Goal: Transaction & Acquisition: Purchase product/service

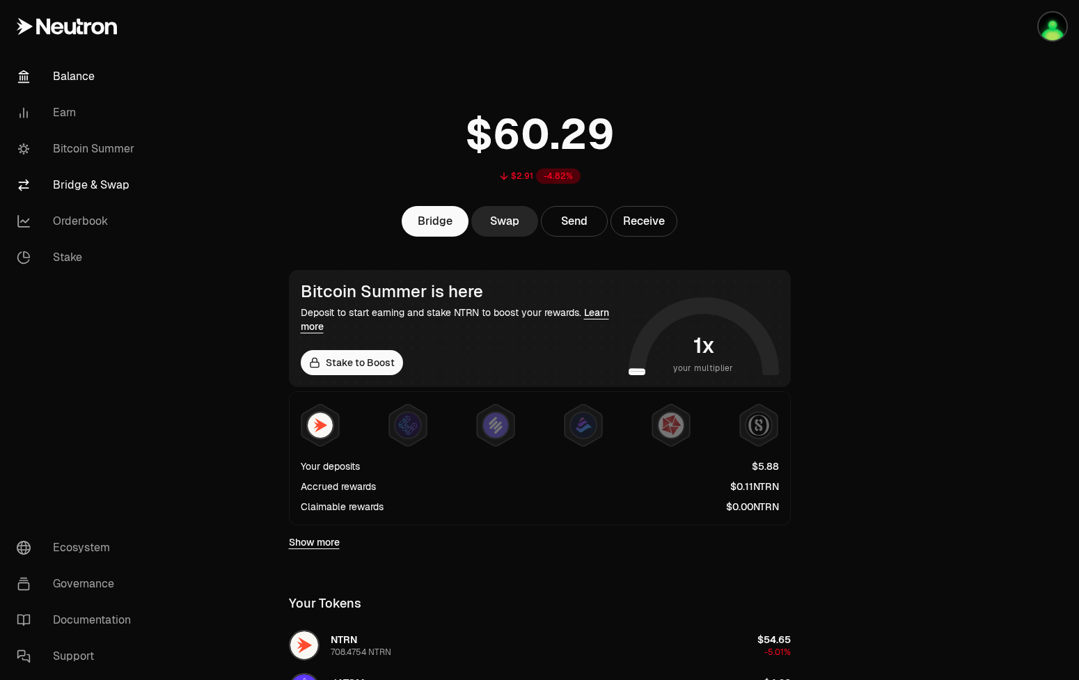
click at [74, 175] on link "Bridge & Swap" at bounding box center [78, 185] width 145 height 36
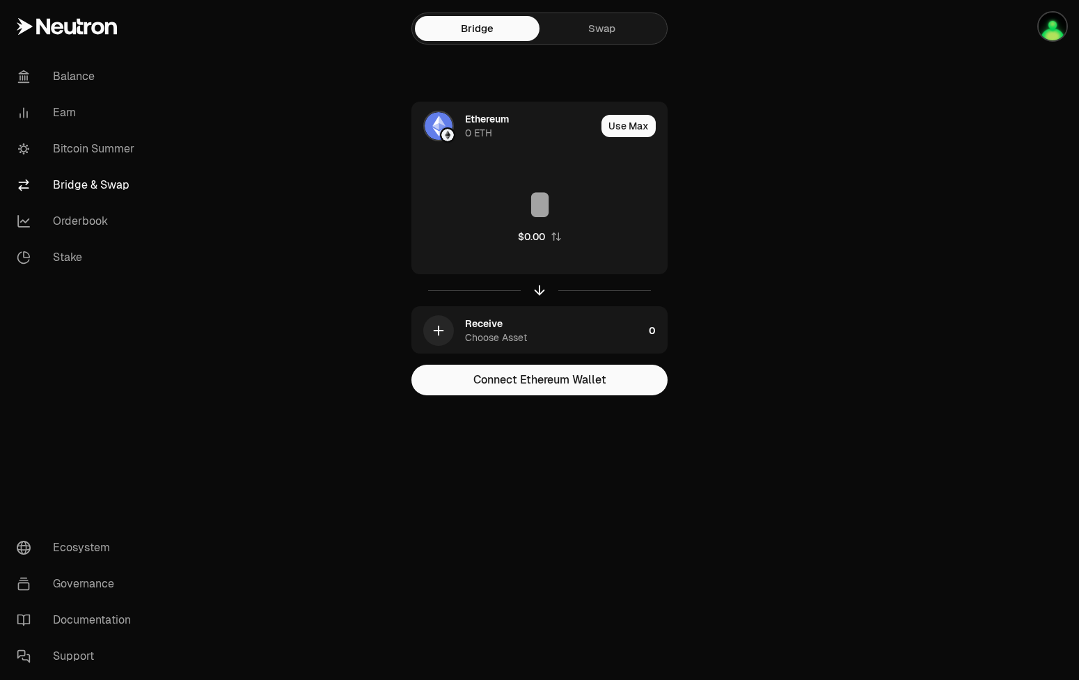
click at [610, 15] on div "Bridge Swap" at bounding box center [539, 29] width 256 height 32
click at [605, 26] on link "Swap" at bounding box center [601, 28] width 125 height 25
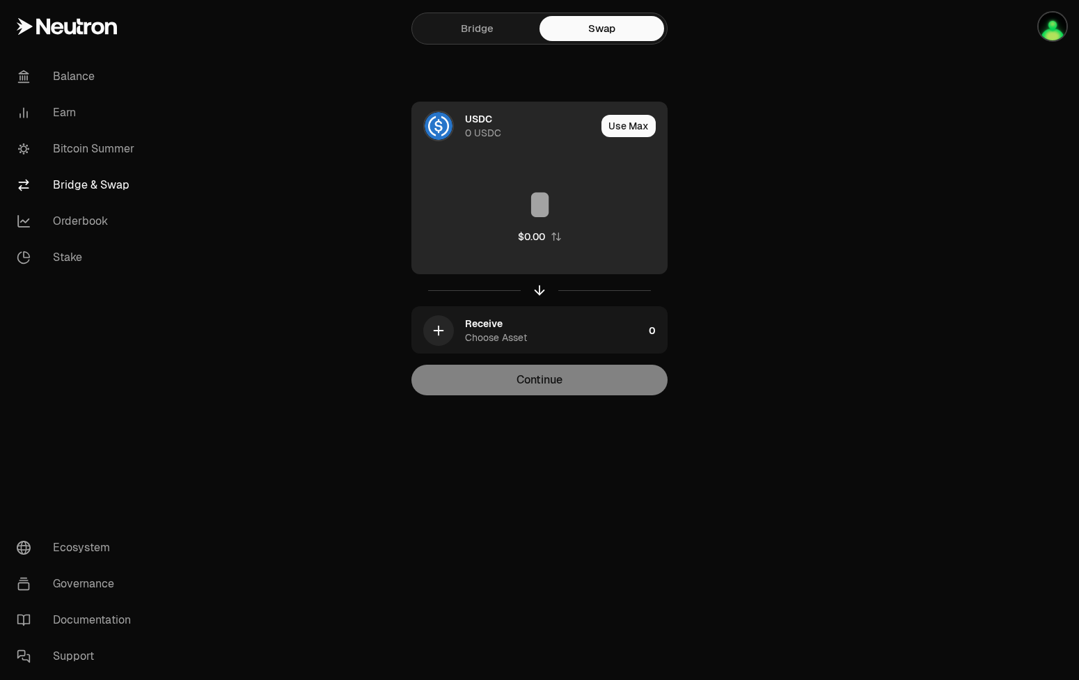
click at [550, 137] on div "USDC 0 USDC" at bounding box center [530, 126] width 131 height 28
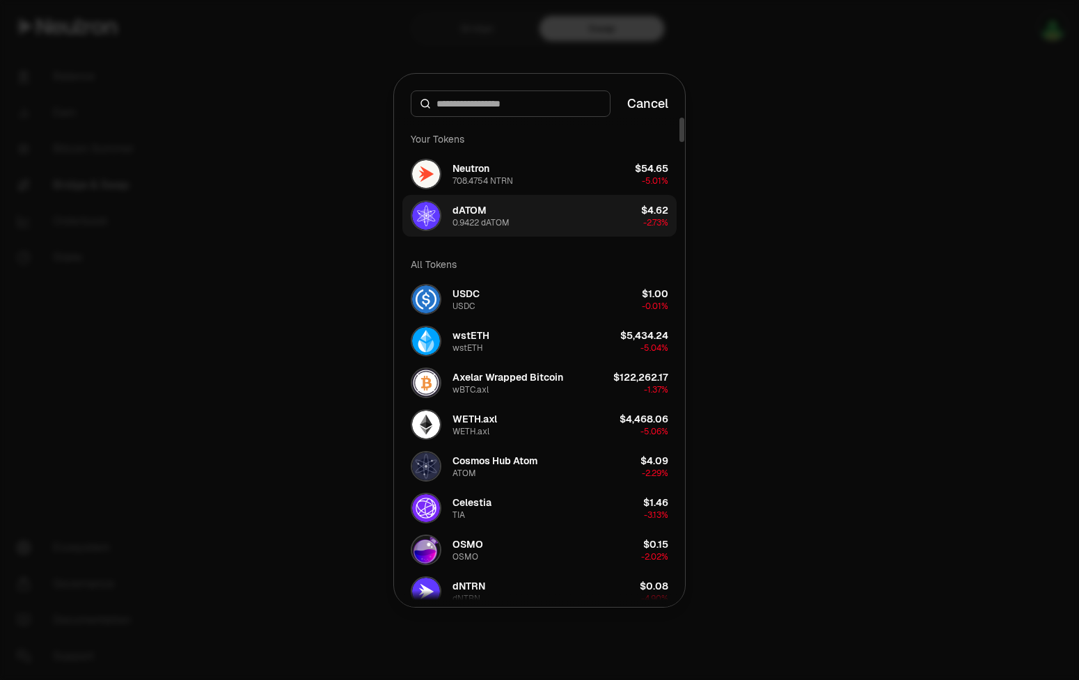
click at [533, 205] on button "dATOM 0.9422 dATOM $4.62 -2.73%" at bounding box center [539, 216] width 274 height 42
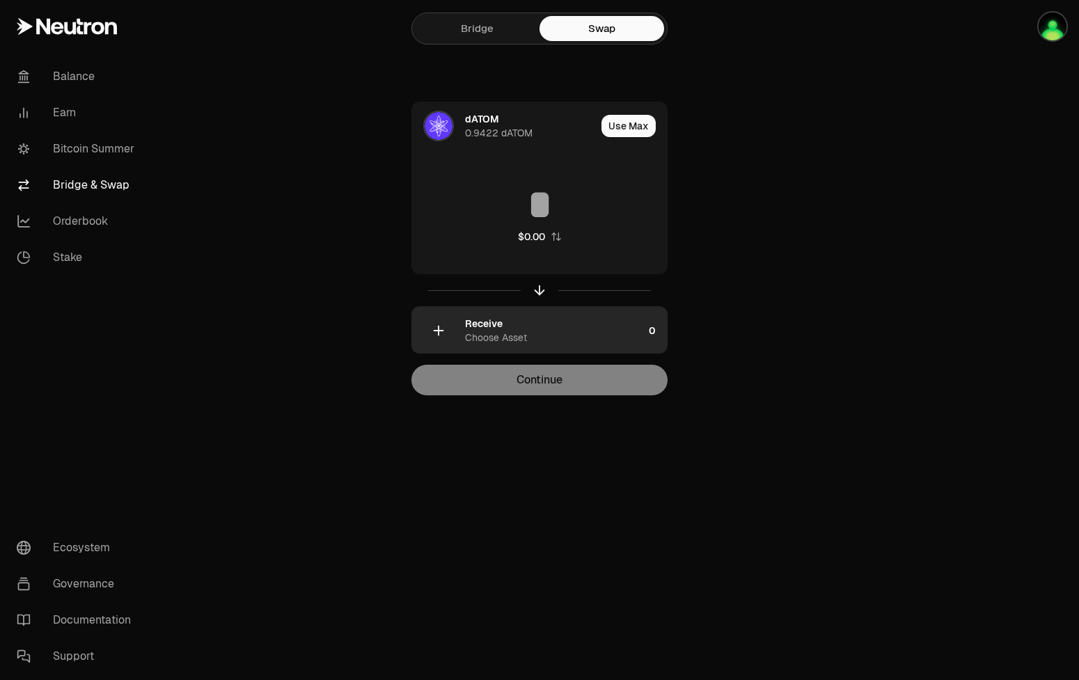
click at [505, 337] on div "Choose Asset" at bounding box center [496, 338] width 62 height 14
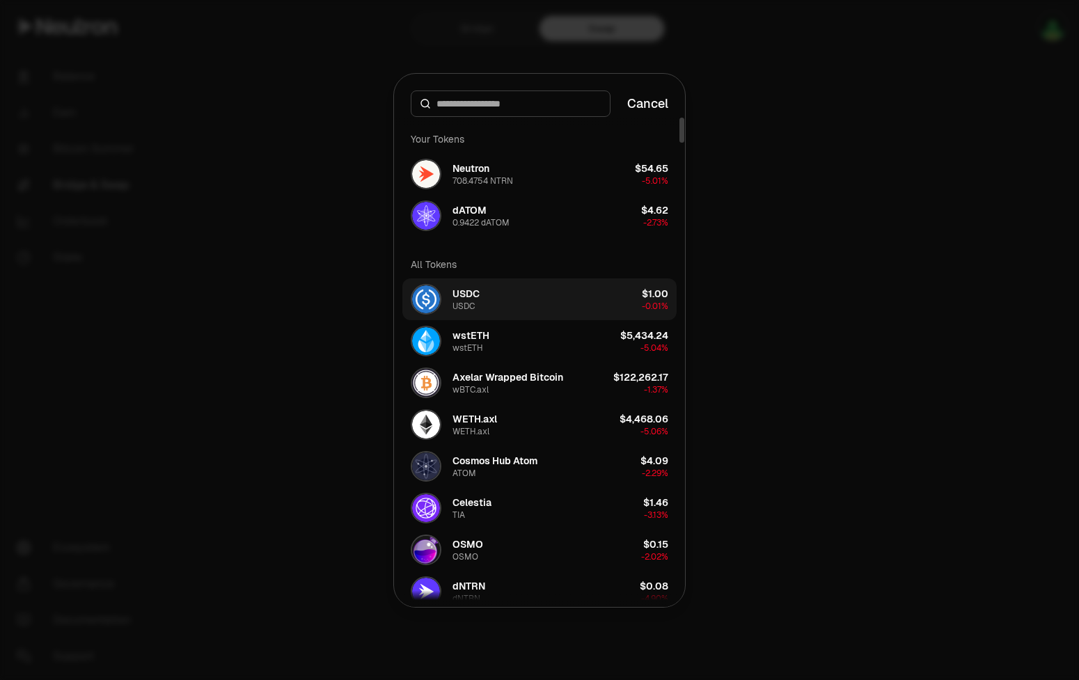
click at [500, 298] on button "USDC USDC $1.00 -0.01%" at bounding box center [539, 299] width 274 height 42
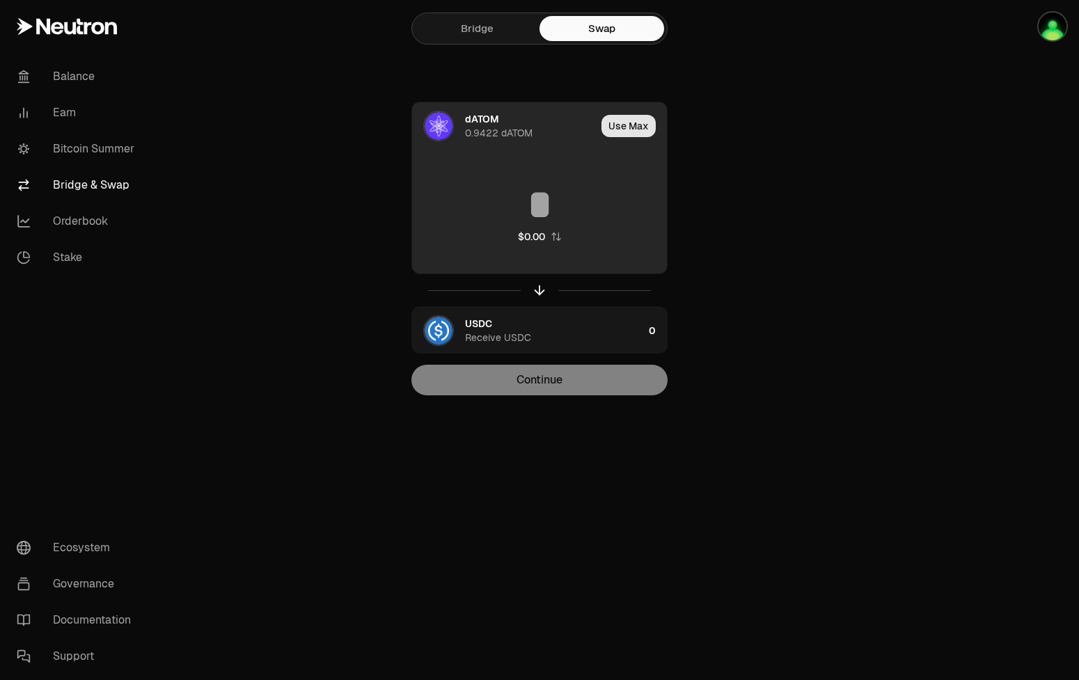
click at [622, 118] on button "Use Max" at bounding box center [628, 126] width 54 height 22
type input "********"
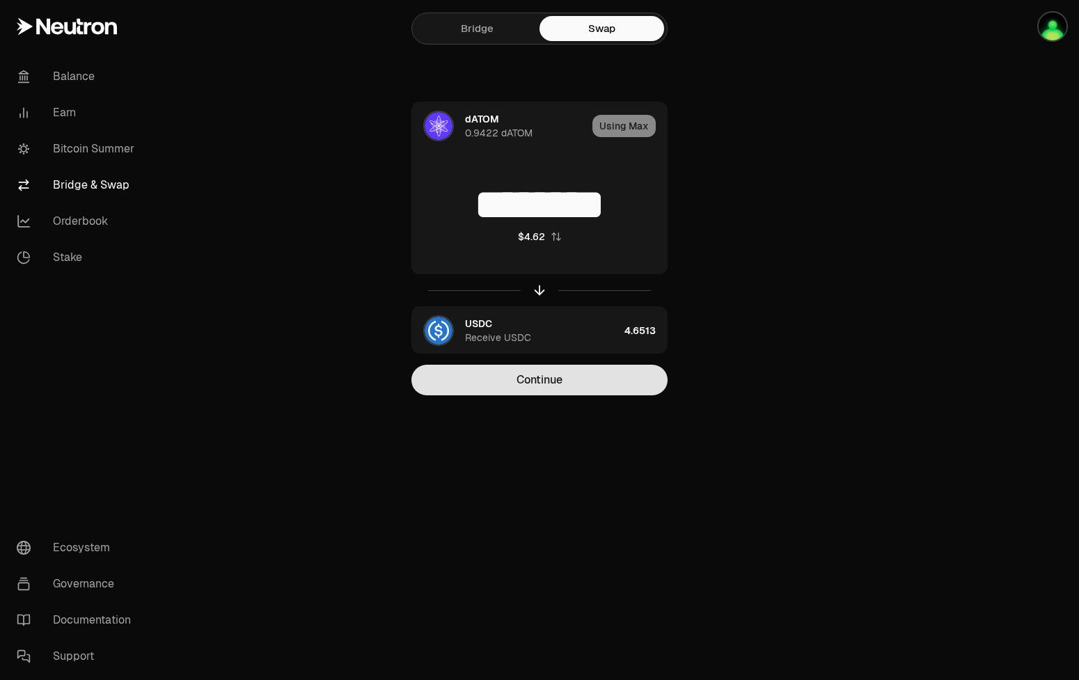
click at [605, 380] on button "Continue" at bounding box center [539, 380] width 256 height 31
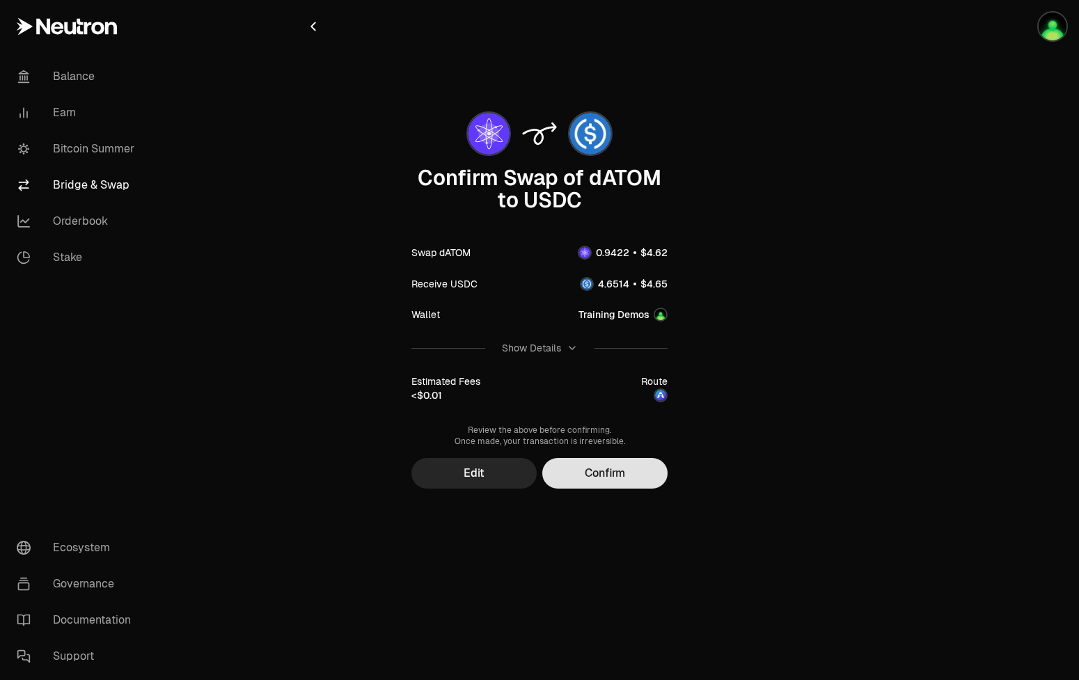
click at [610, 470] on button "Confirm" at bounding box center [604, 473] width 125 height 31
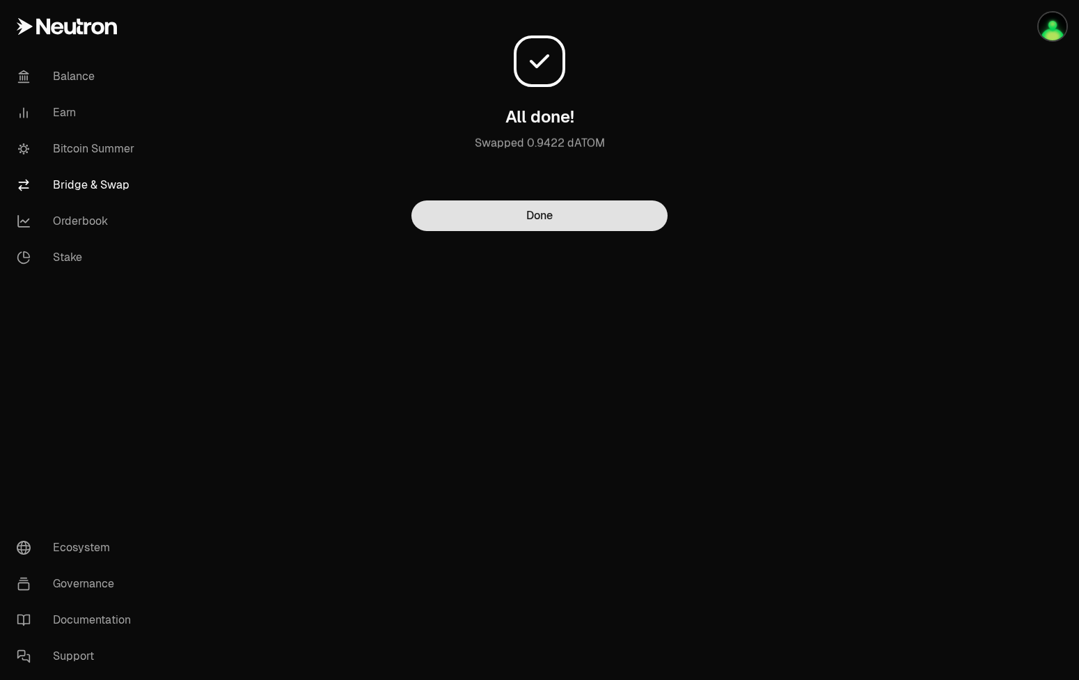
click at [565, 206] on button "Done" at bounding box center [539, 215] width 256 height 31
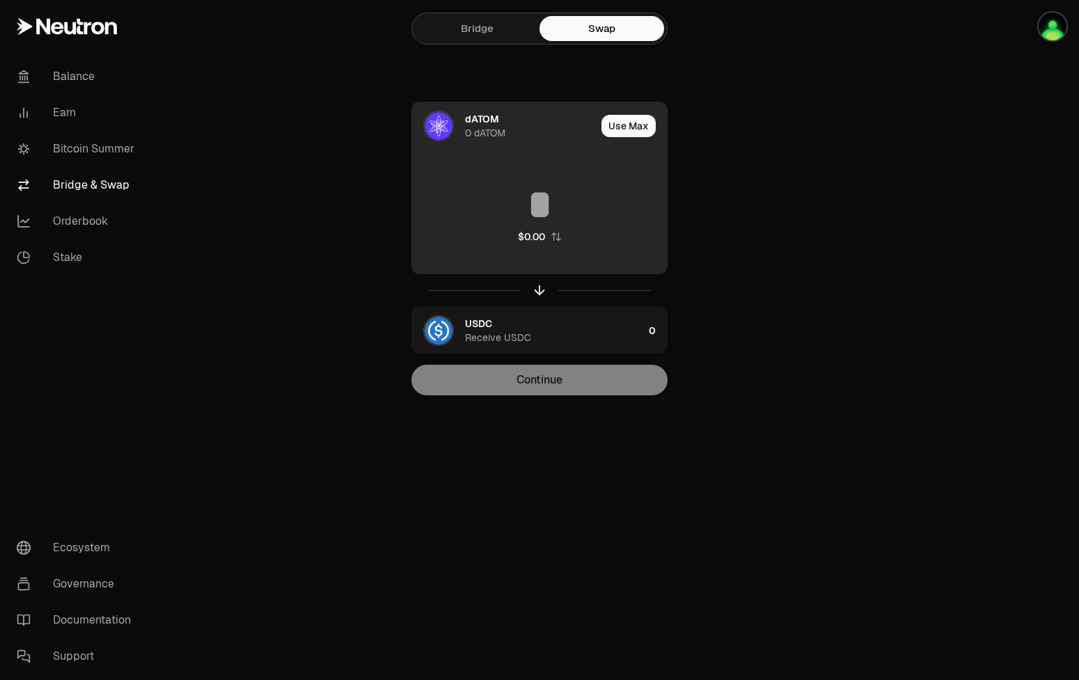
click at [505, 127] on div "0 dATOM" at bounding box center [485, 133] width 40 height 14
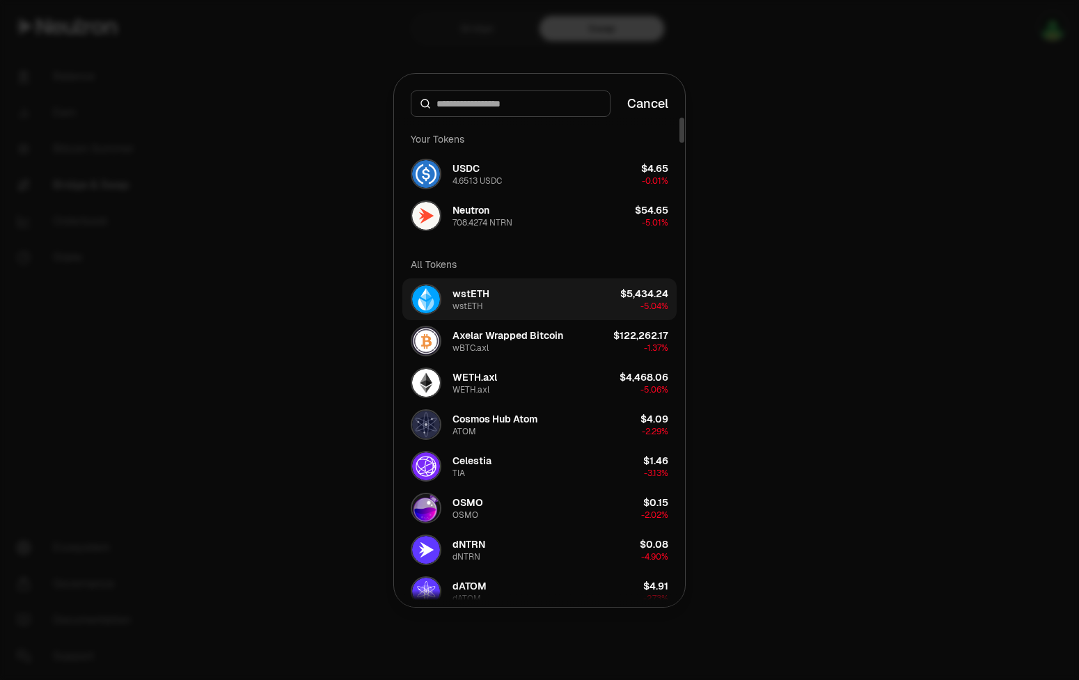
click at [543, 310] on button "wstETH wstETH $5,434.24 -5.04%" at bounding box center [539, 299] width 274 height 42
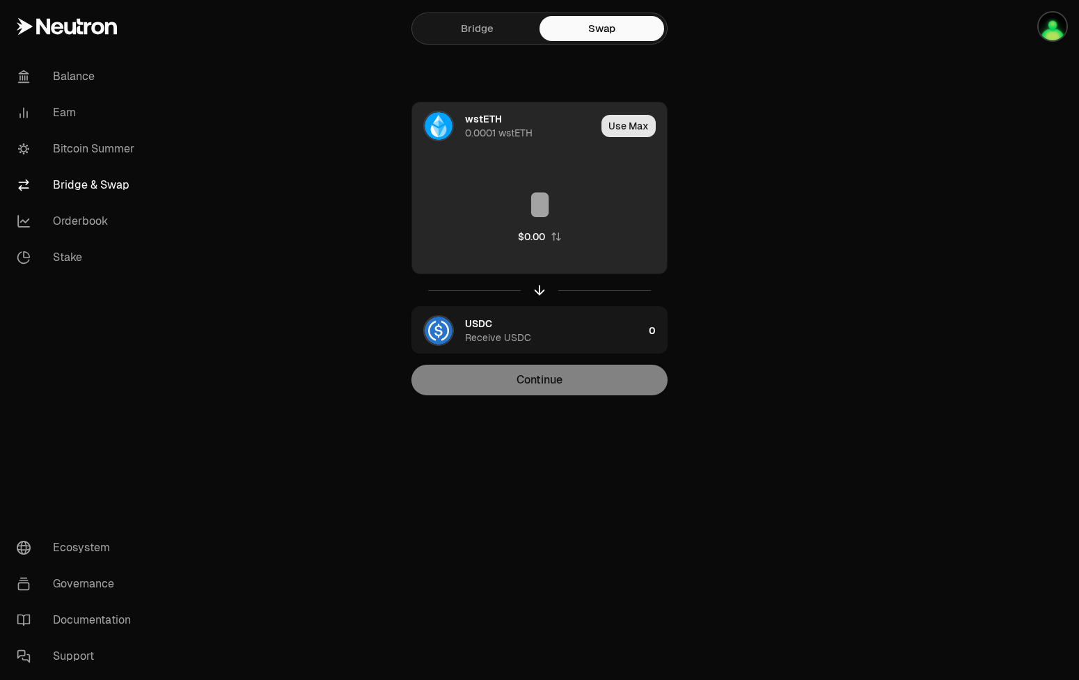
click at [624, 130] on button "Use Max" at bounding box center [628, 126] width 54 height 22
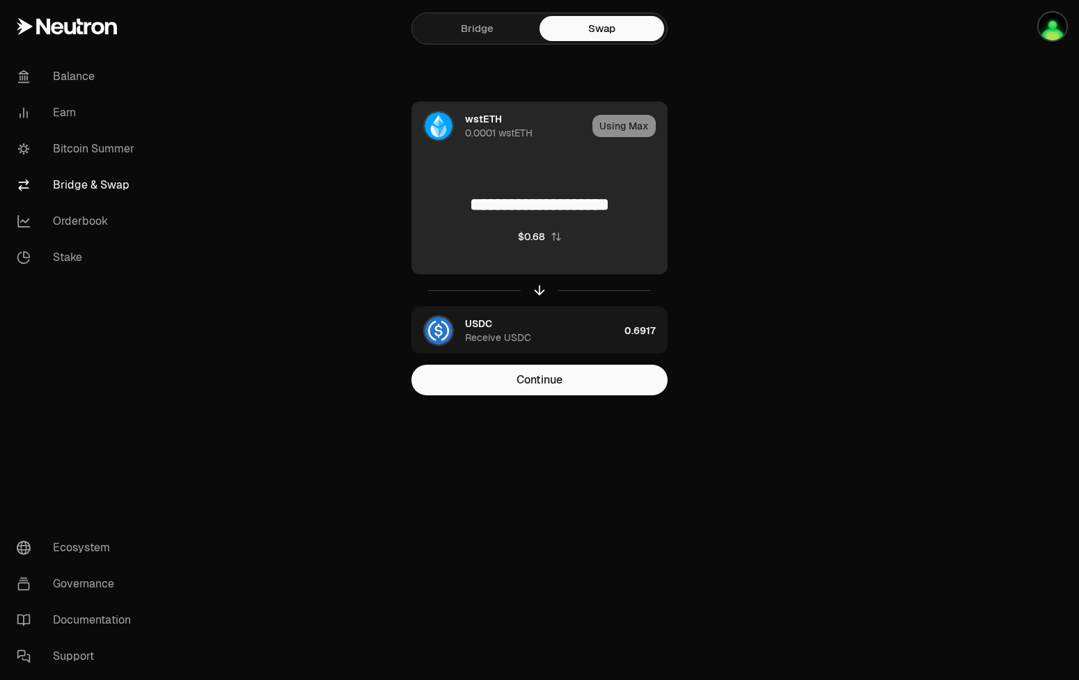
click at [504, 125] on div "wstETH 0.0001 wstETH" at bounding box center [526, 126] width 122 height 28
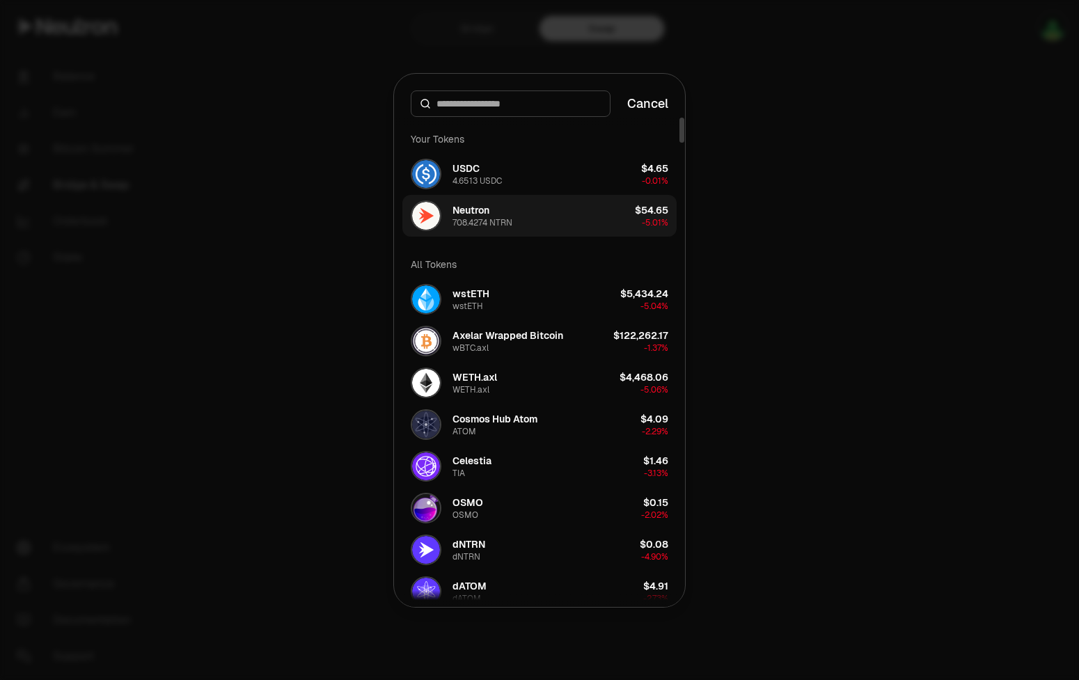
click at [515, 209] on button "Neutron 708.4274 NTRN $54.65 -5.01%" at bounding box center [539, 216] width 274 height 42
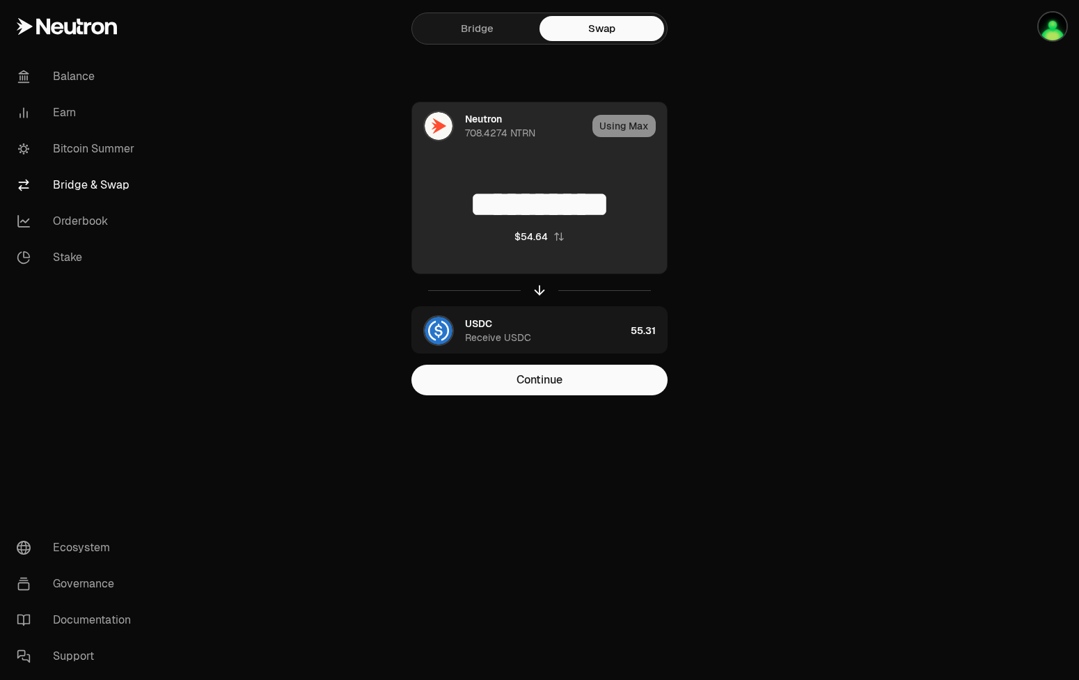
drag, startPoint x: 450, startPoint y: 203, endPoint x: 678, endPoint y: 208, distance: 228.3
click at [667, 208] on input "**********" at bounding box center [539, 205] width 255 height 42
click at [470, 192] on input "**********" at bounding box center [539, 205] width 255 height 42
drag, startPoint x: 446, startPoint y: 204, endPoint x: 651, endPoint y: 198, distance: 204.7
click at [651, 198] on input "**********" at bounding box center [539, 205] width 255 height 42
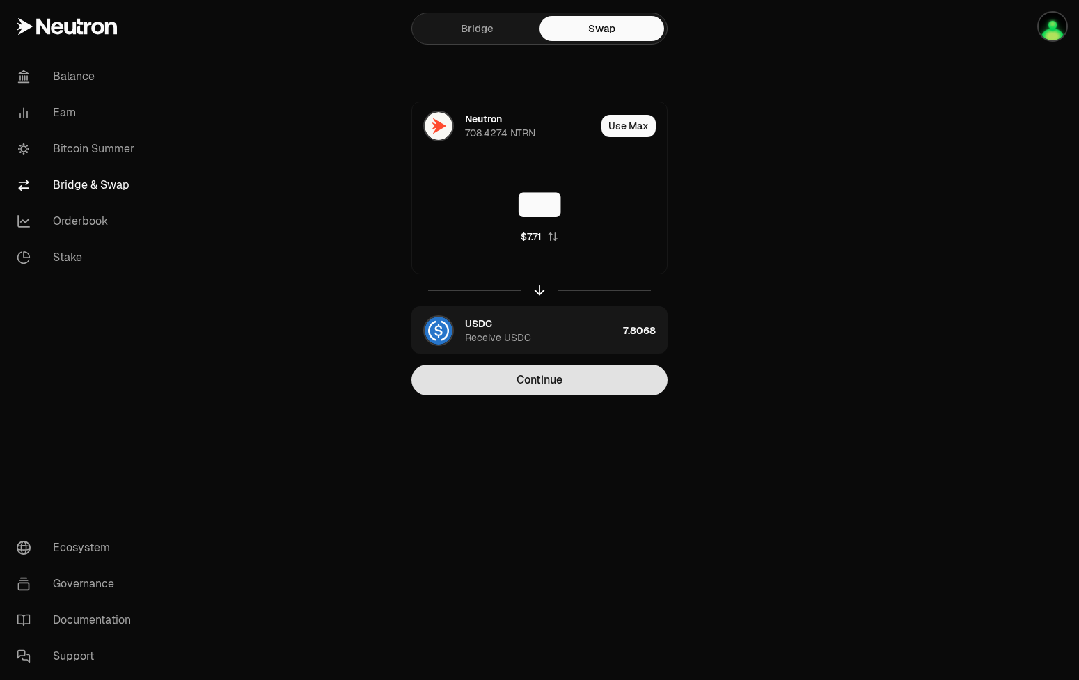
type input "***"
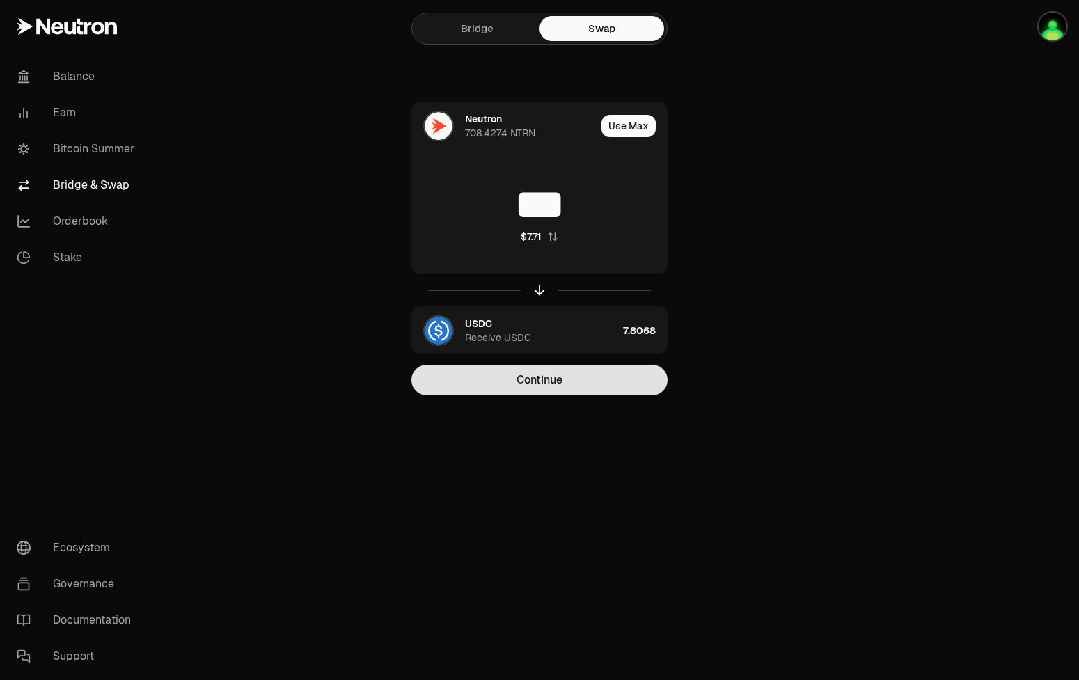
click at [543, 385] on button "Continue" at bounding box center [539, 380] width 256 height 31
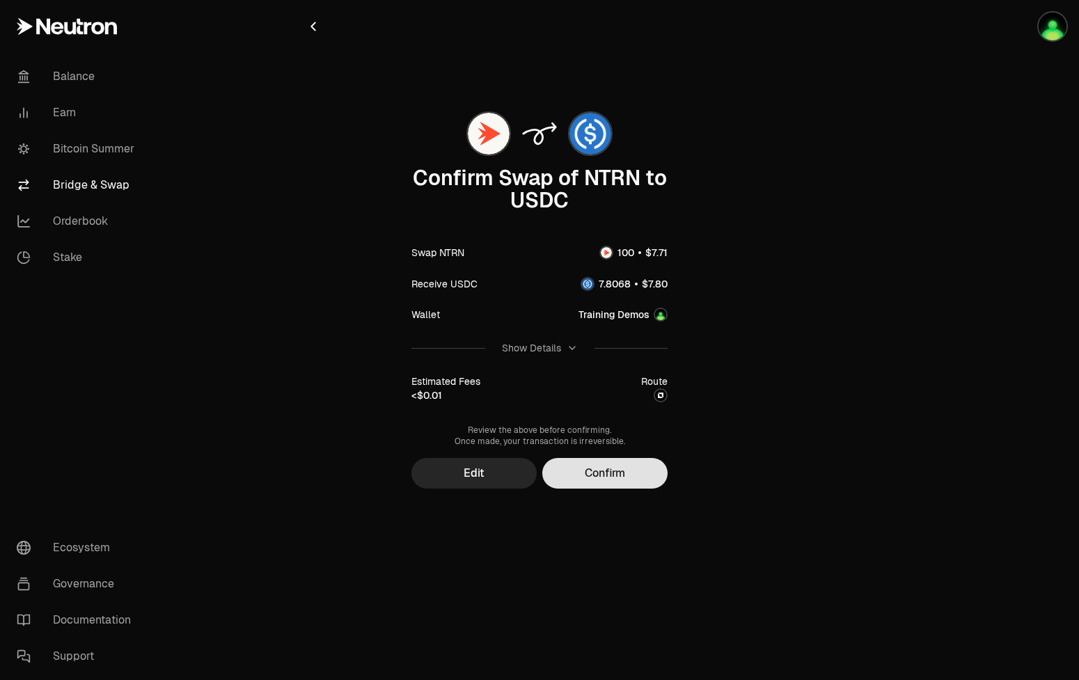
click at [626, 473] on button "Confirm" at bounding box center [604, 473] width 125 height 31
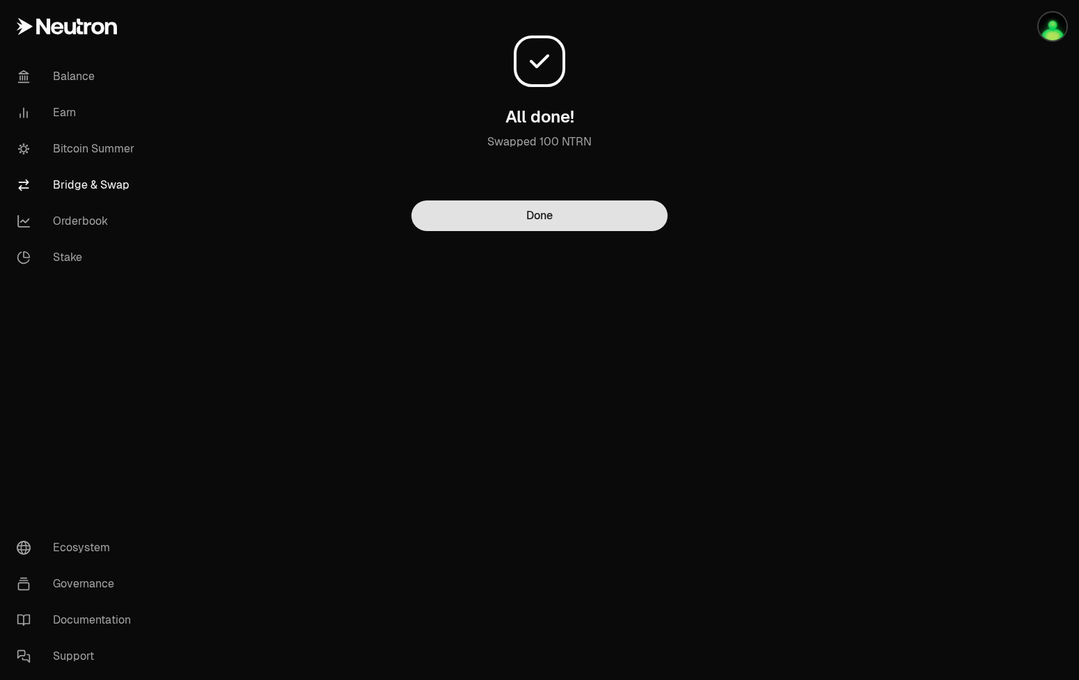
click at [550, 201] on button "Done" at bounding box center [539, 215] width 256 height 31
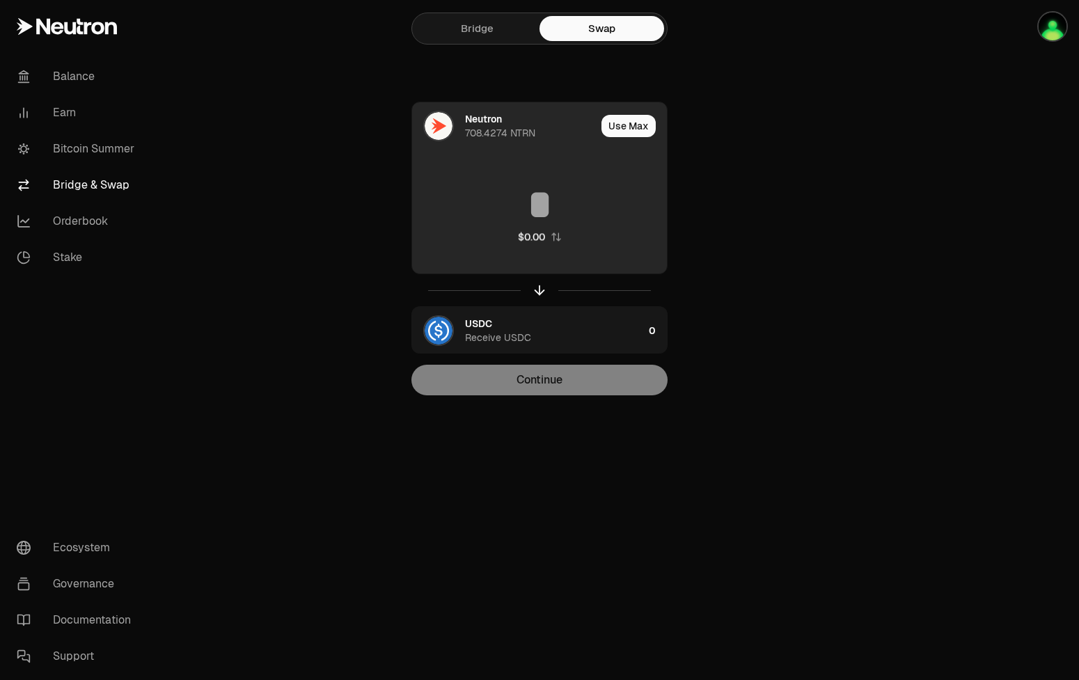
drag, startPoint x: 550, startPoint y: 201, endPoint x: 560, endPoint y: 215, distance: 17.0
click at [560, 215] on input at bounding box center [539, 205] width 255 height 42
click at [574, 205] on input at bounding box center [539, 205] width 255 height 42
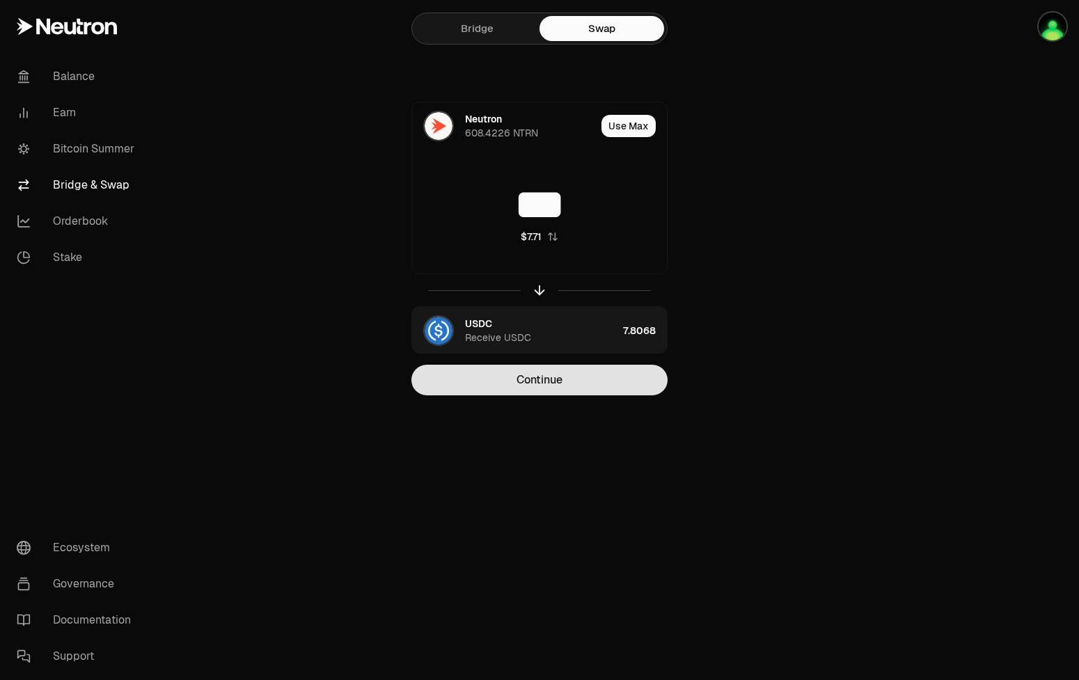
type input "***"
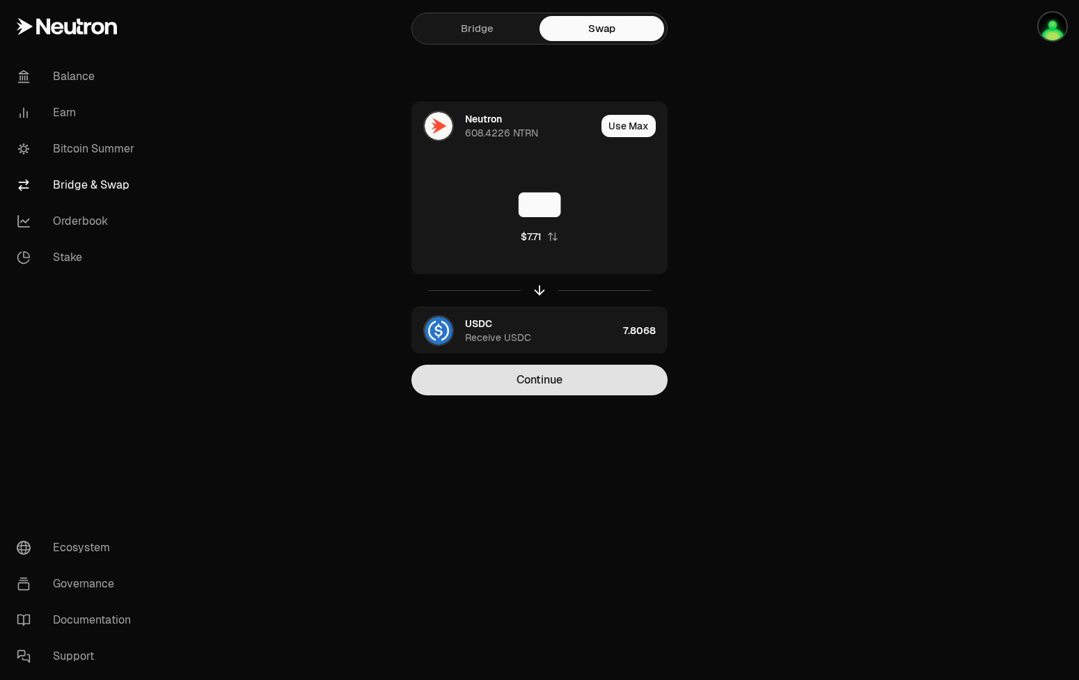
click at [610, 381] on button "Continue" at bounding box center [539, 380] width 256 height 31
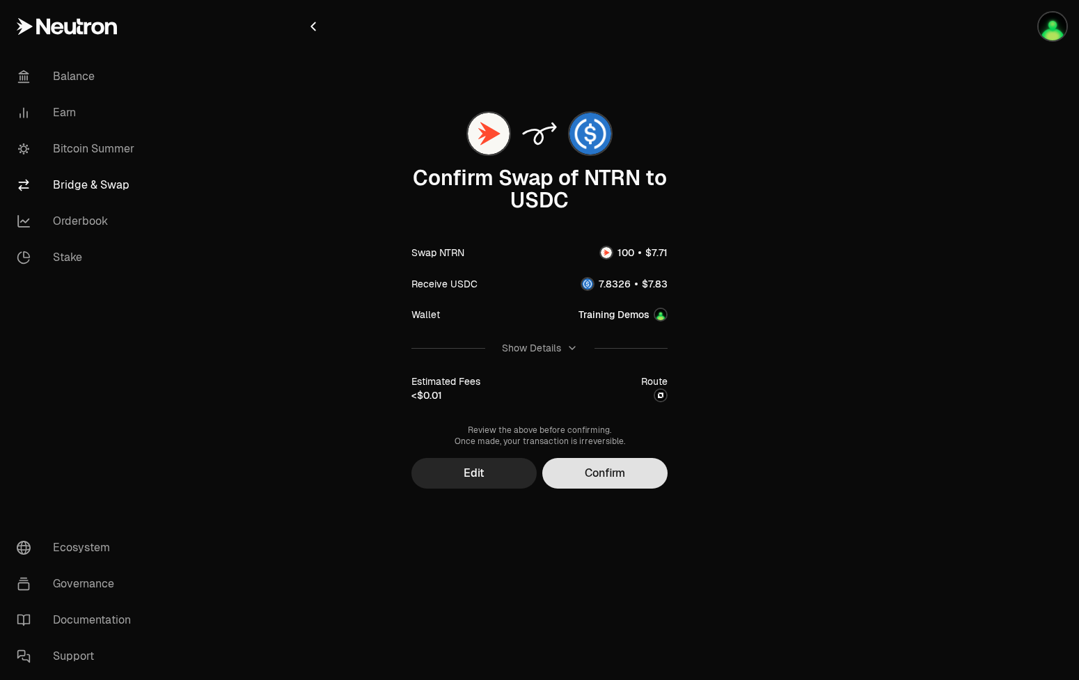
click at [631, 464] on button "Confirm" at bounding box center [604, 473] width 125 height 31
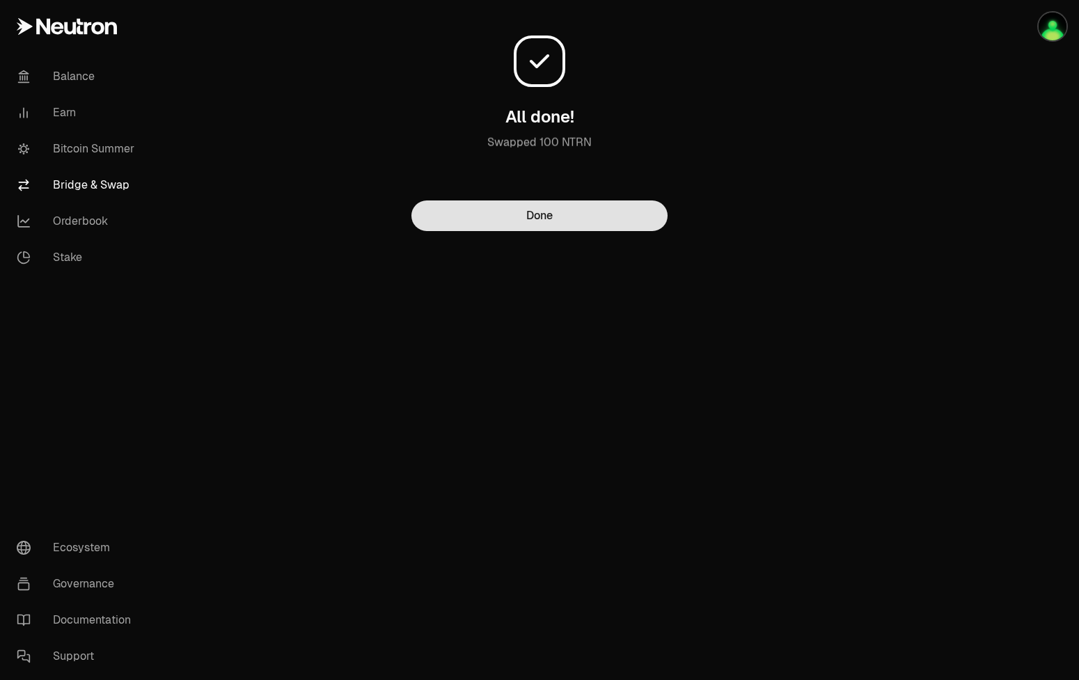
click at [527, 210] on button "Done" at bounding box center [539, 215] width 256 height 31
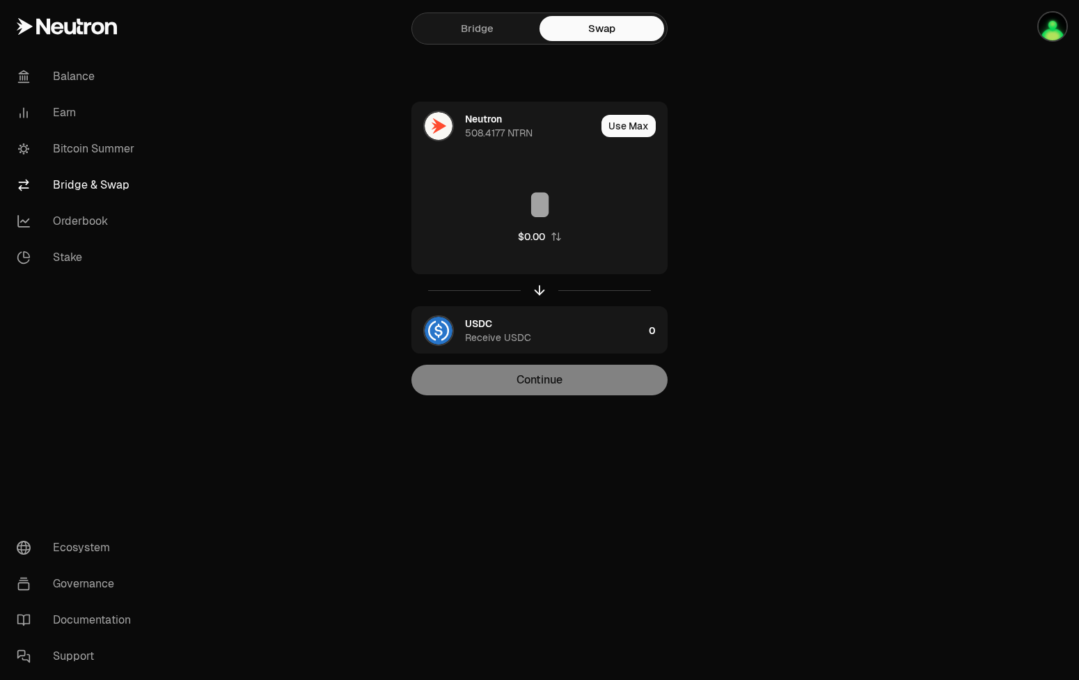
click at [234, 124] on main "Bridge Swap Neutron 508.4177 NTRN Use Max $0.00 USDC Receive USDC 0 Continue" at bounding box center [617, 225] width 923 height 451
click at [104, 147] on link "Bitcoin Summer" at bounding box center [78, 149] width 145 height 36
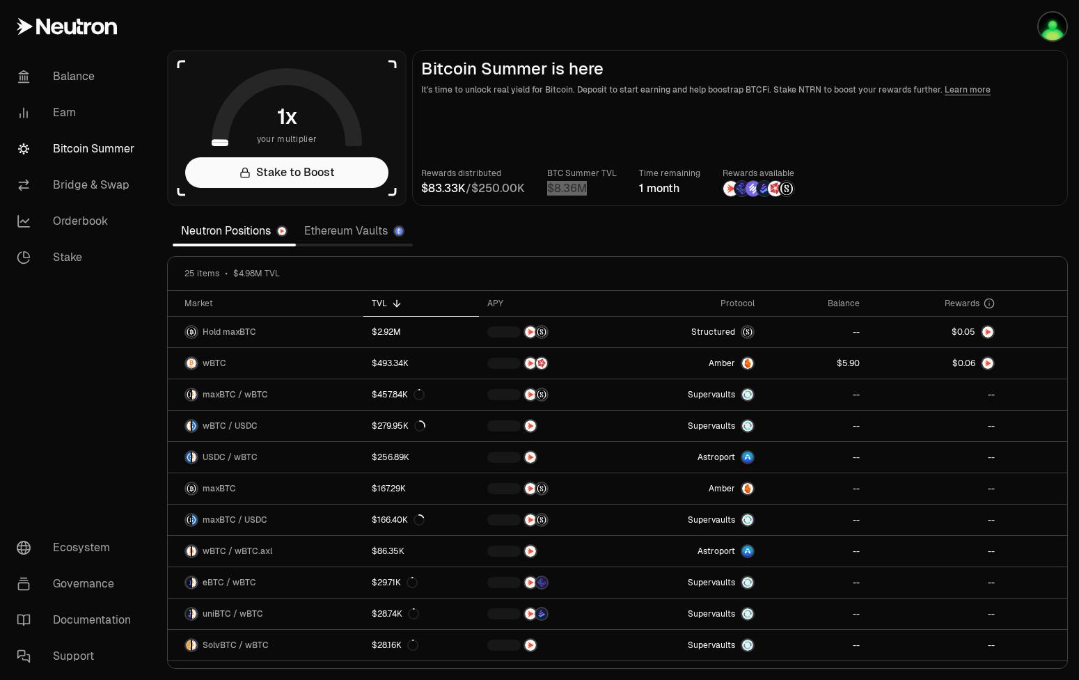
drag, startPoint x: 555, startPoint y: 189, endPoint x: 592, endPoint y: 196, distance: 38.2
click at [587, 196] on number-flow-react at bounding box center [567, 188] width 40 height 17
click at [587, 194] on span "M" at bounding box center [582, 188] width 10 height 11
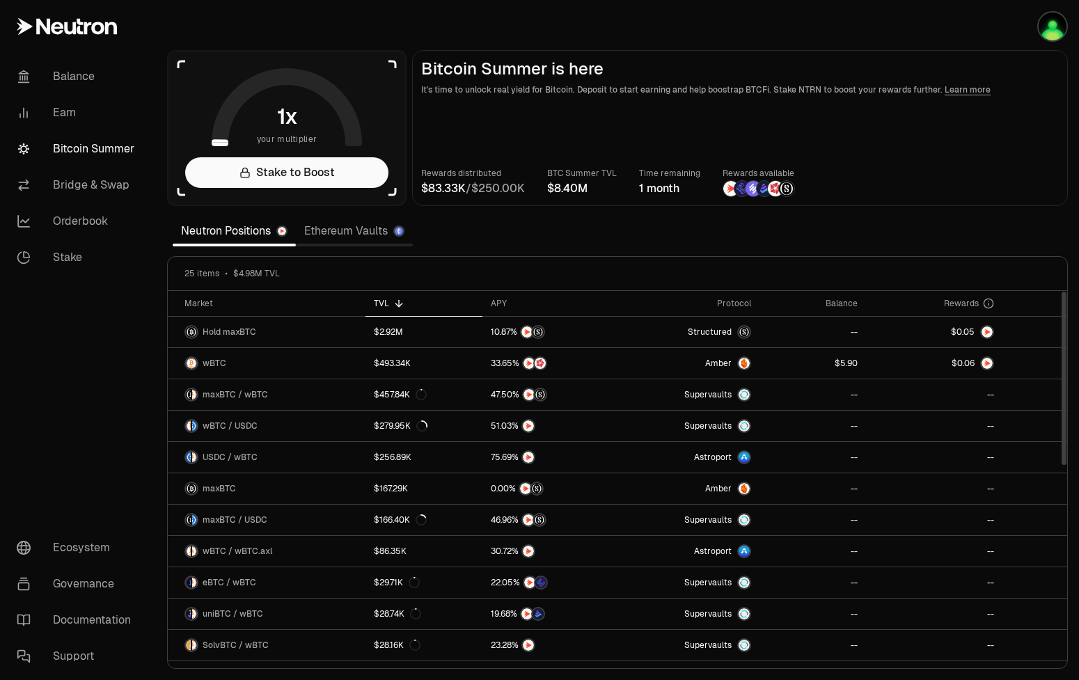
click at [388, 302] on div "TVL" at bounding box center [424, 303] width 100 height 11
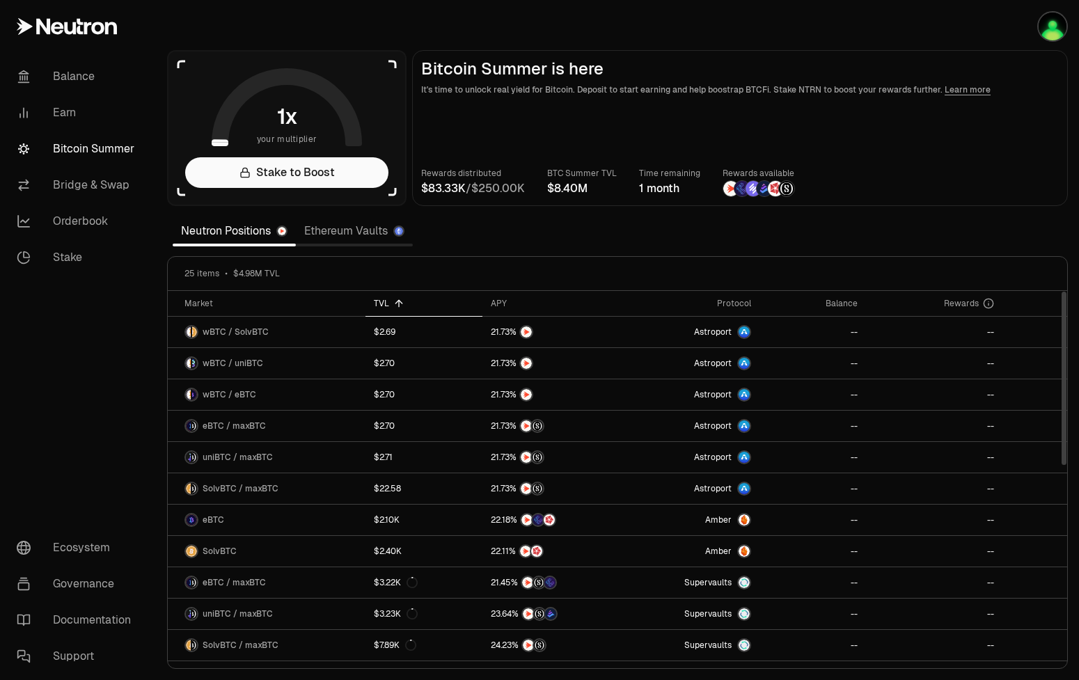
click at [383, 301] on div "TVL" at bounding box center [424, 303] width 100 height 11
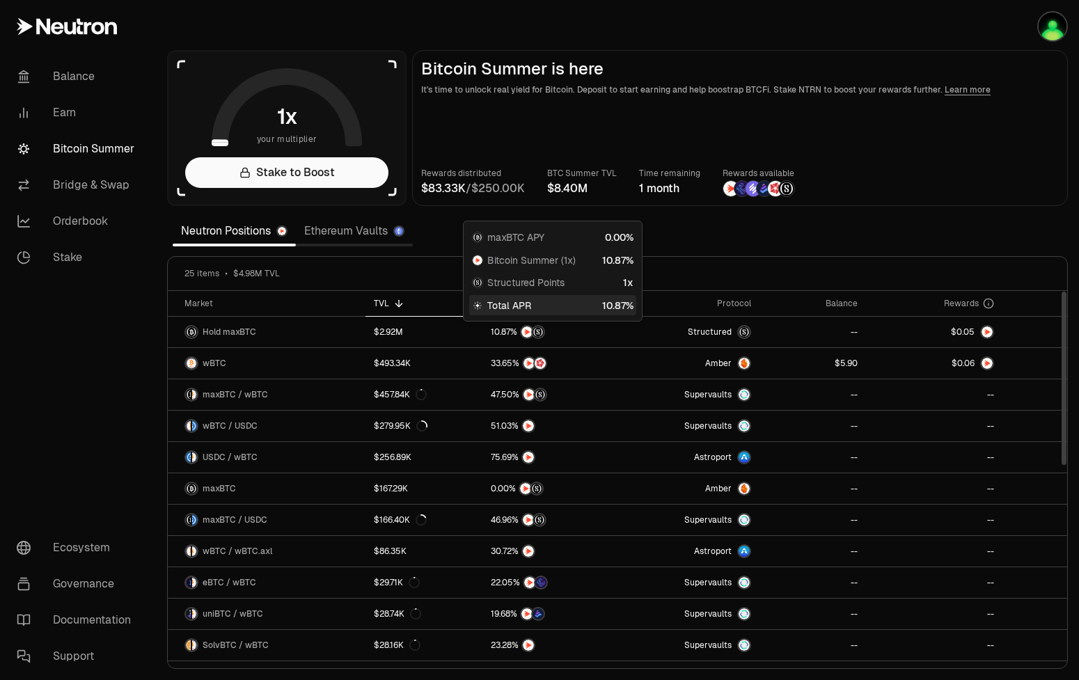
click at [452, 308] on div "TVL" at bounding box center [424, 303] width 100 height 11
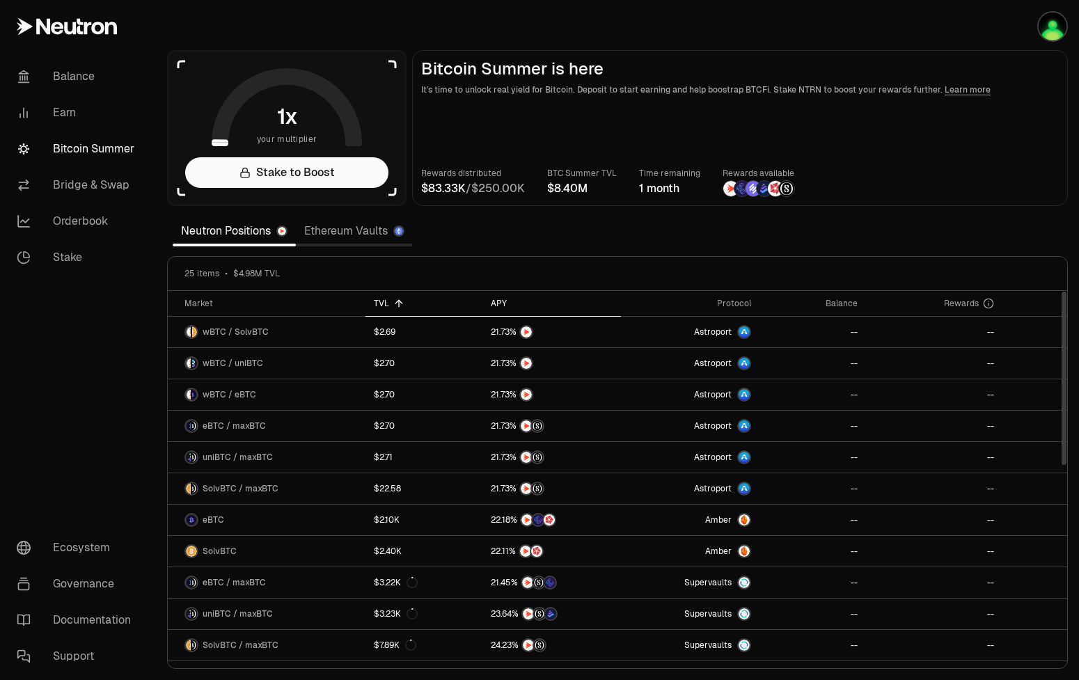
click at [496, 308] on div "APY" at bounding box center [552, 303] width 122 height 11
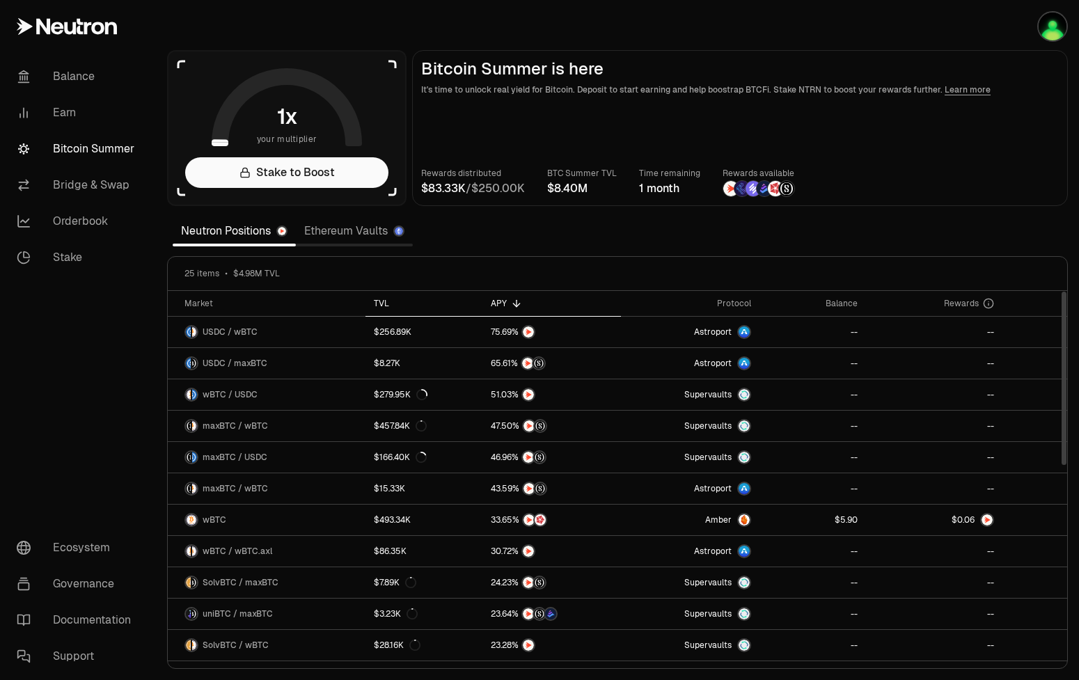
click at [381, 301] on div "TVL" at bounding box center [424, 303] width 100 height 11
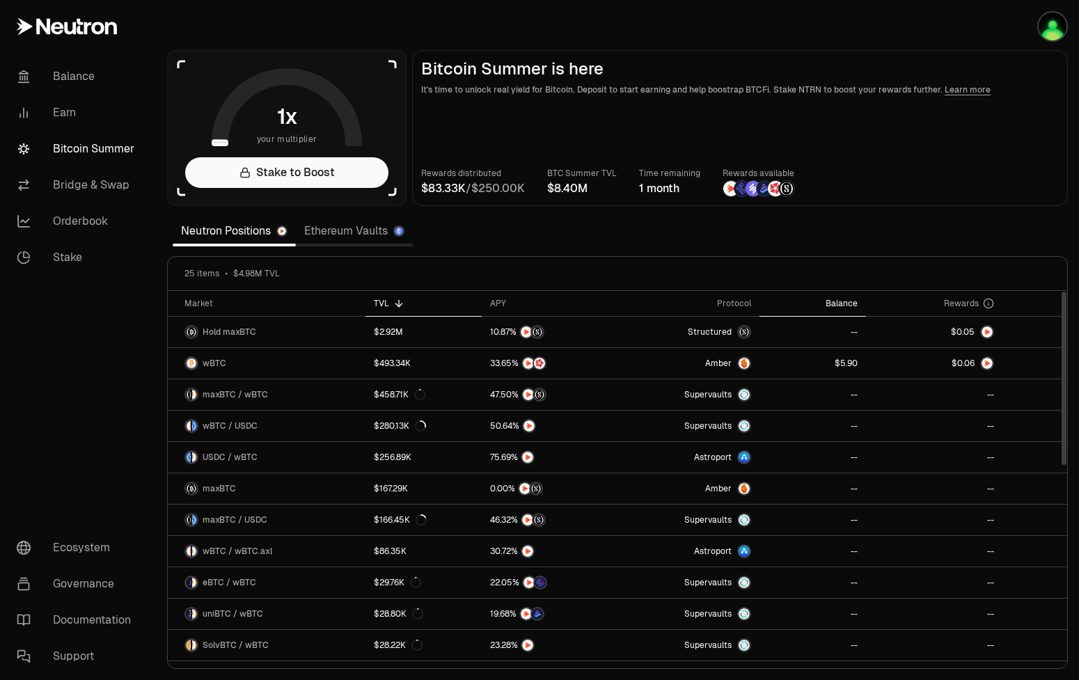
click at [843, 301] on div "Balance" at bounding box center [813, 303] width 90 height 11
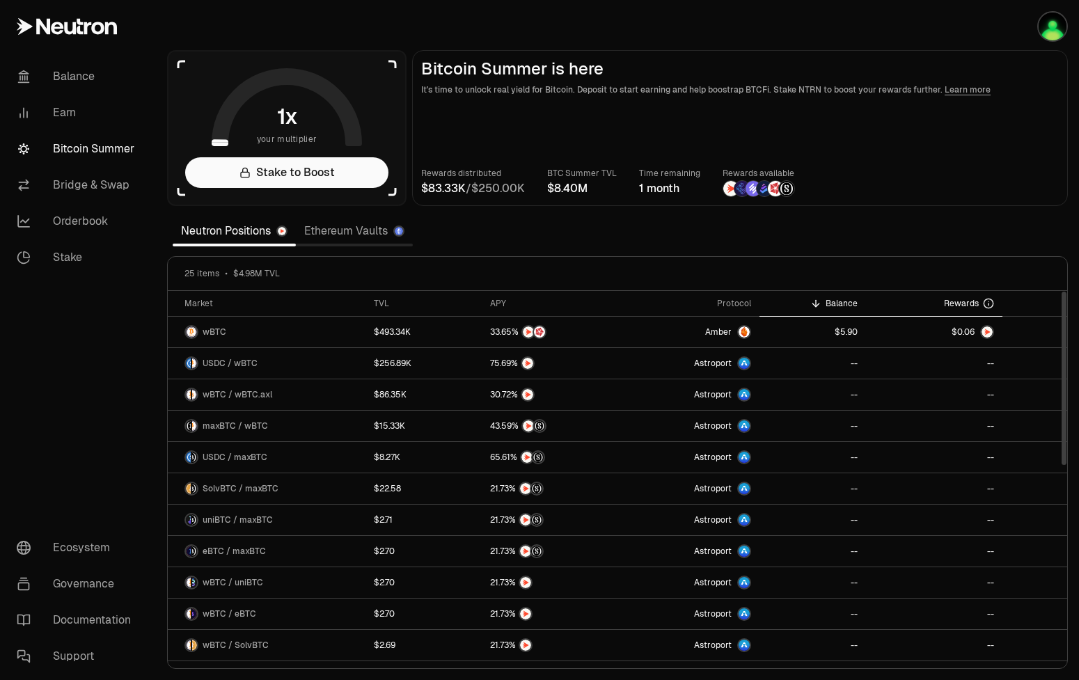
click at [964, 301] on span "Rewards" at bounding box center [961, 303] width 35 height 11
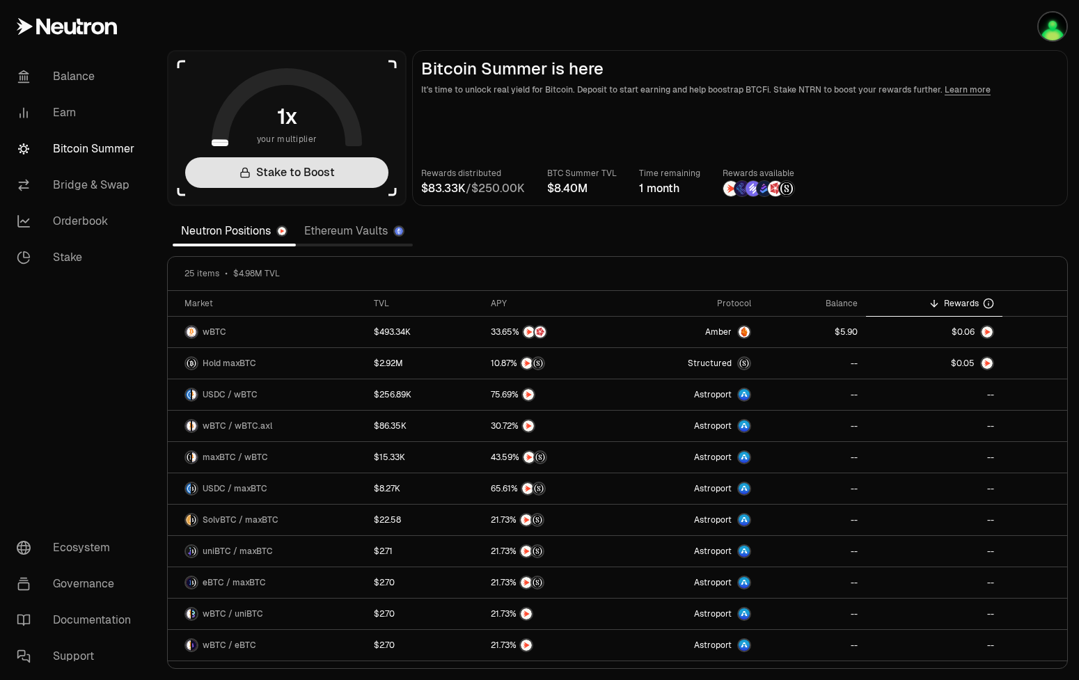
click at [277, 170] on link "Stake to Boost" at bounding box center [286, 172] width 203 height 31
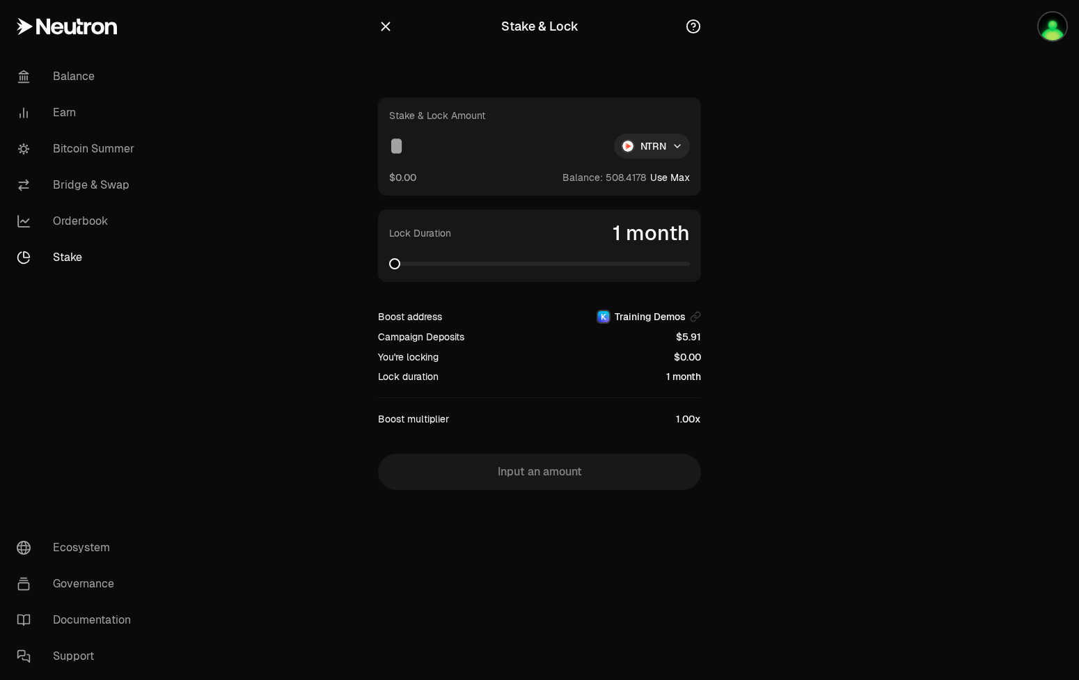
click at [413, 164] on div "Stake & Lock Amount NTRN $0.00 Balance: Use Max" at bounding box center [539, 146] width 323 height 98
click at [423, 142] on input at bounding box center [496, 146] width 214 height 25
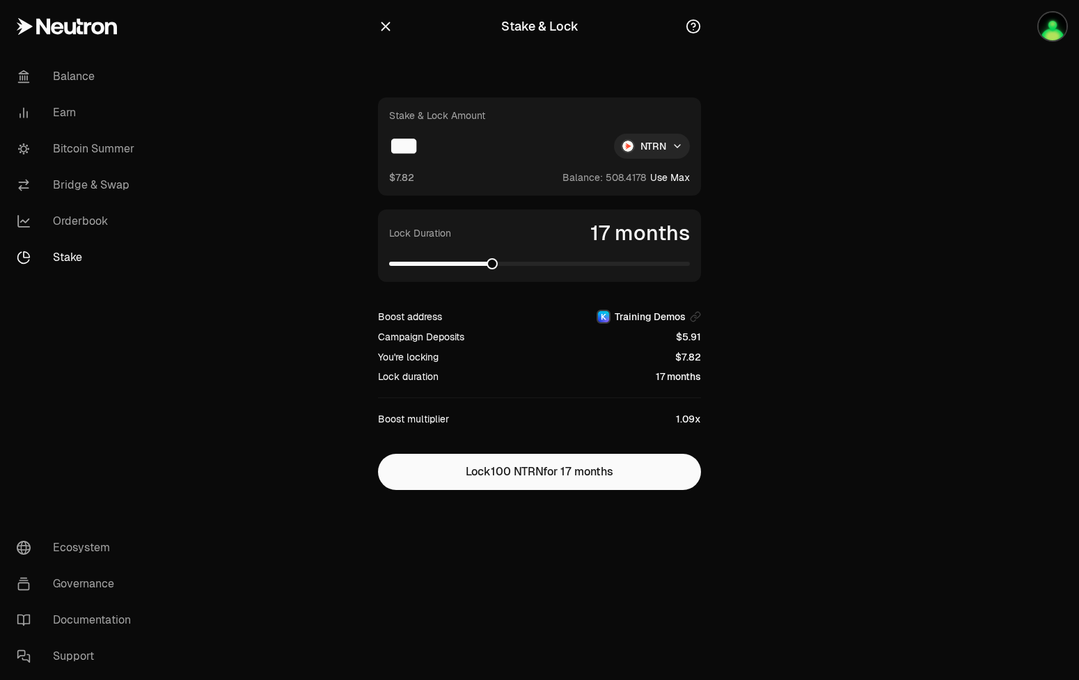
click at [490, 266] on span at bounding box center [491, 263] width 11 height 11
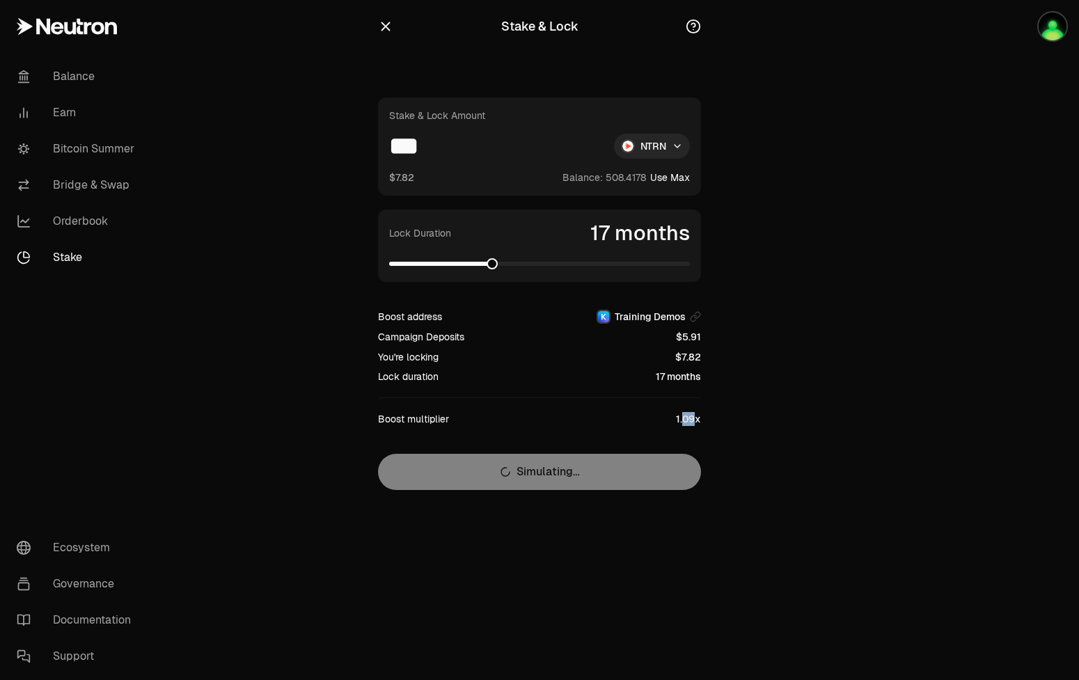
drag, startPoint x: 685, startPoint y: 422, endPoint x: 696, endPoint y: 420, distance: 11.3
click at [696, 420] on div "1.09x" at bounding box center [688, 419] width 25 height 14
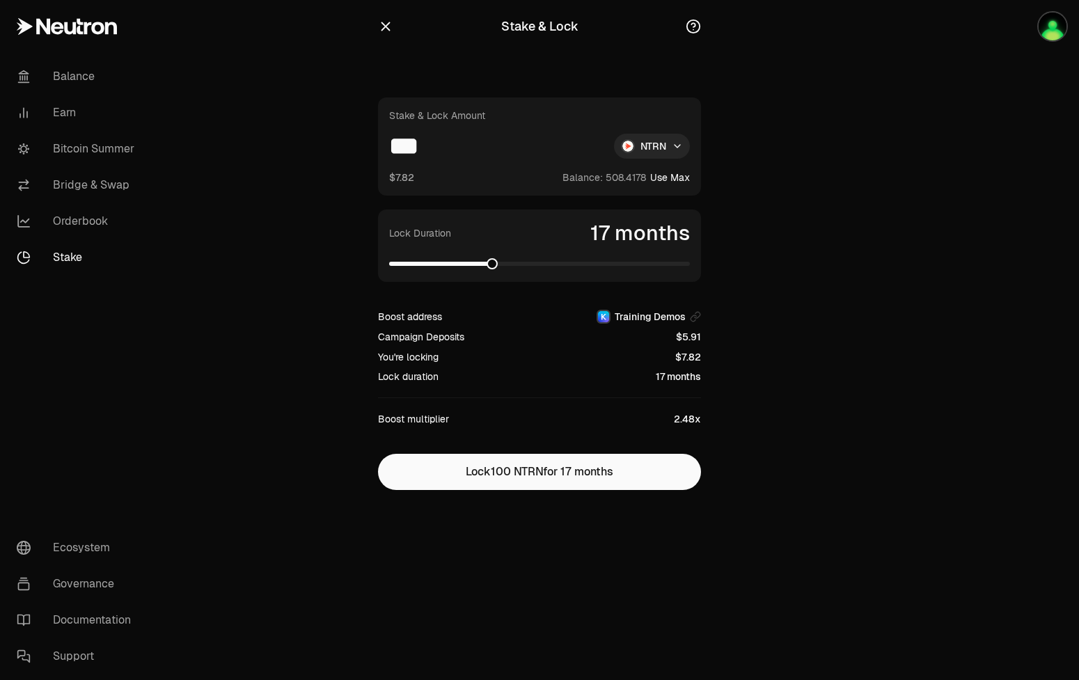
click at [706, 416] on div "Stake & Lock Stake & Lock Amount *** NTRN $7.82 Balance: Use Max Lock Duration …" at bounding box center [539, 273] width 356 height 546
drag, startPoint x: 672, startPoint y: 421, endPoint x: 691, endPoint y: 415, distance: 19.8
click at [694, 419] on div "Boost multiplier 2.48x" at bounding box center [539, 419] width 323 height 14
click at [511, 262] on span at bounding box center [510, 263] width 11 height 11
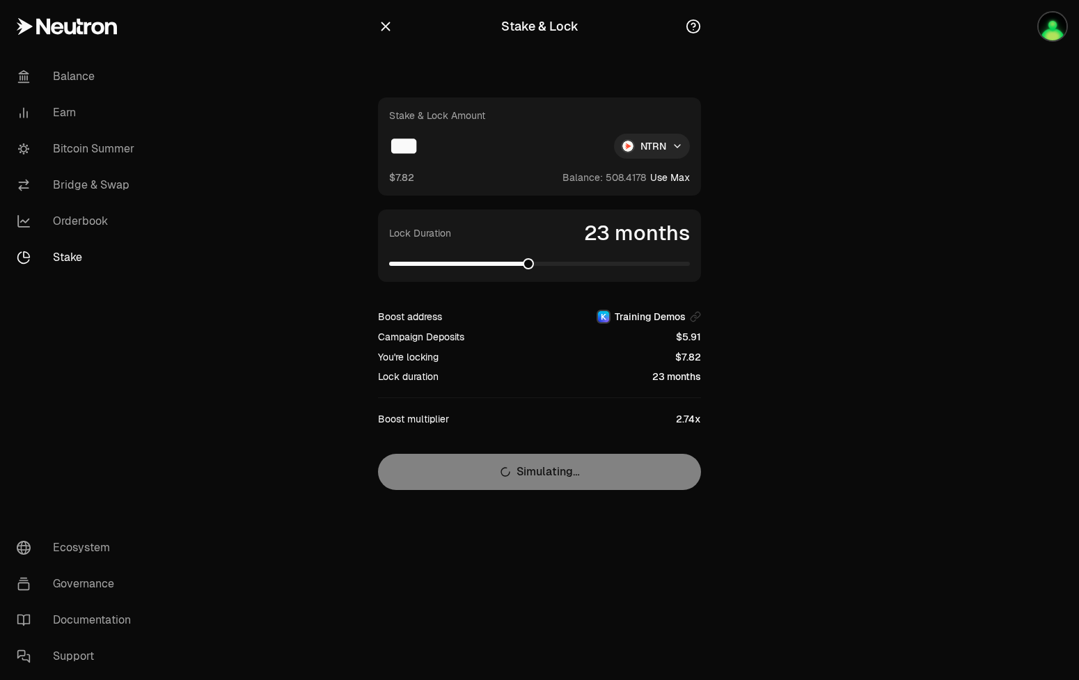
click at [529, 269] on span at bounding box center [539, 264] width 301 height 14
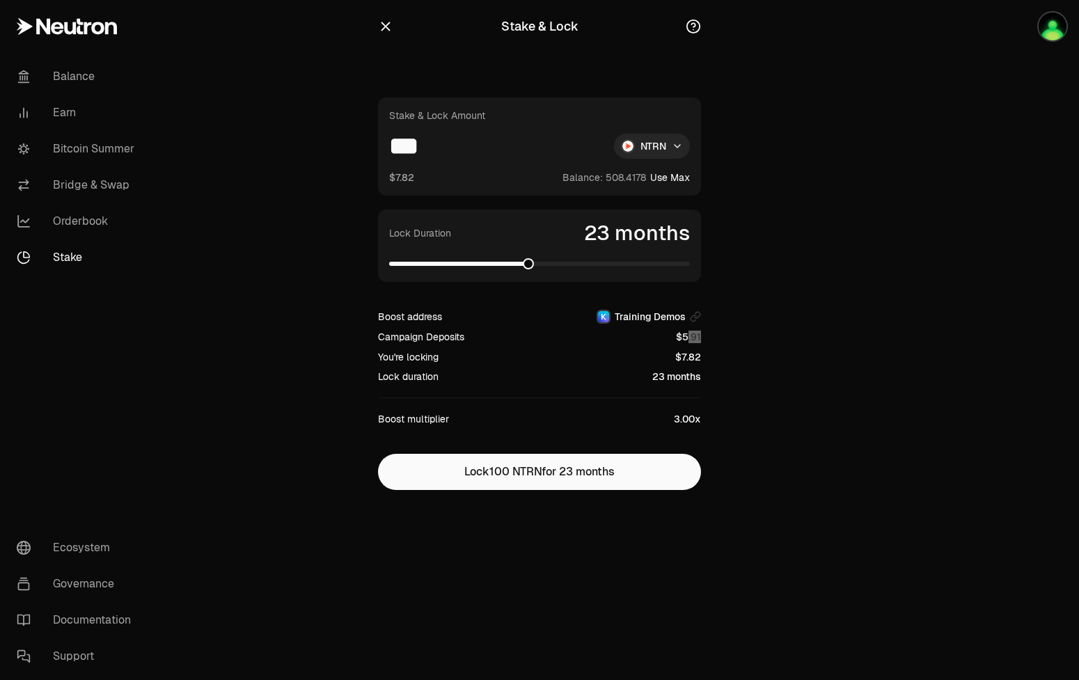
drag, startPoint x: 687, startPoint y: 338, endPoint x: 701, endPoint y: 338, distance: 13.9
click at [701, 338] on span "0 1 2 3 4 5 6 7 8 9 . 0 1 2 3 4 5 6 7 8 9 0 1 2 3 4 5 6 7 8 9" at bounding box center [691, 336] width 29 height 15
drag, startPoint x: 439, startPoint y: 141, endPoint x: 361, endPoint y: 140, distance: 78.0
click at [389, 140] on input "***" at bounding box center [496, 146] width 214 height 25
type input "*"
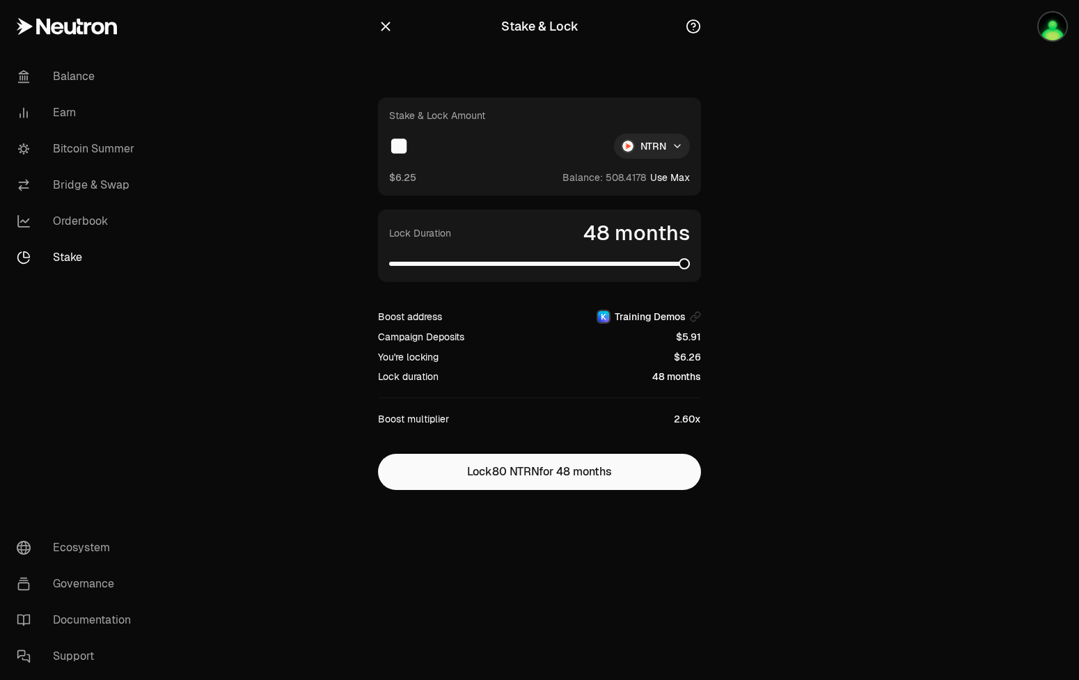
click at [690, 264] on span at bounding box center [683, 263] width 11 height 11
drag, startPoint x: 447, startPoint y: 143, endPoint x: 350, endPoint y: 132, distance: 97.4
click at [389, 134] on input "**" at bounding box center [496, 146] width 214 height 25
type input "***"
click at [517, 258] on span at bounding box center [516, 263] width 11 height 11
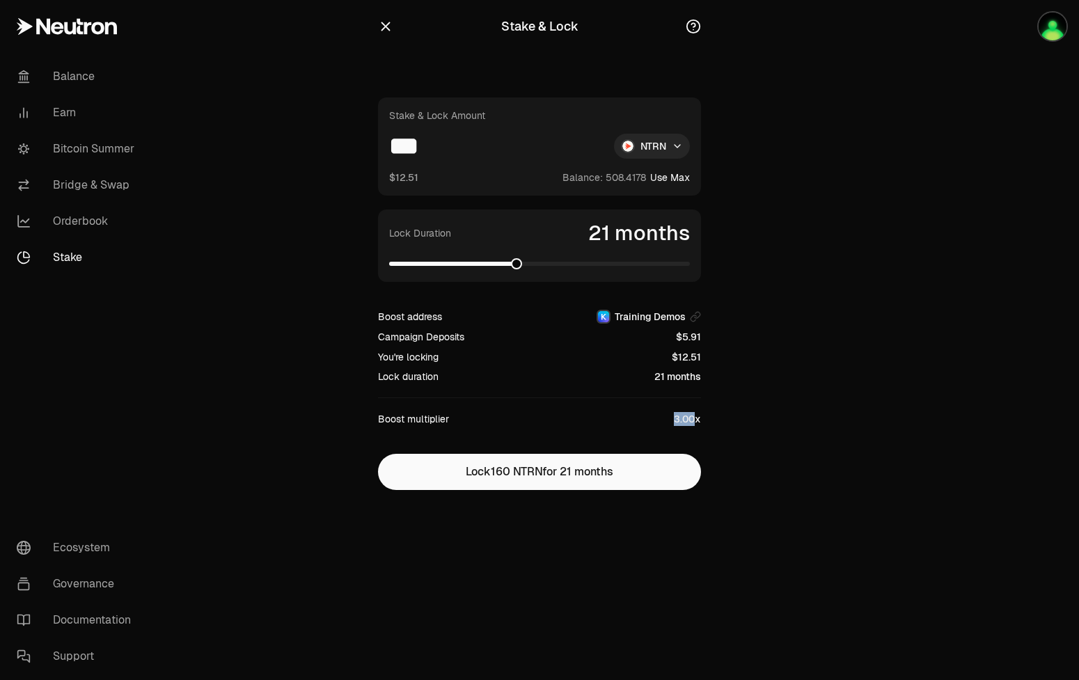
drag, startPoint x: 676, startPoint y: 415, endPoint x: 692, endPoint y: 415, distance: 16.0
click at [692, 415] on div "3.00x" at bounding box center [687, 419] width 27 height 14
click at [389, 258] on span at bounding box center [394, 263] width 11 height 11
click at [379, 25] on icon "button" at bounding box center [385, 26] width 15 height 15
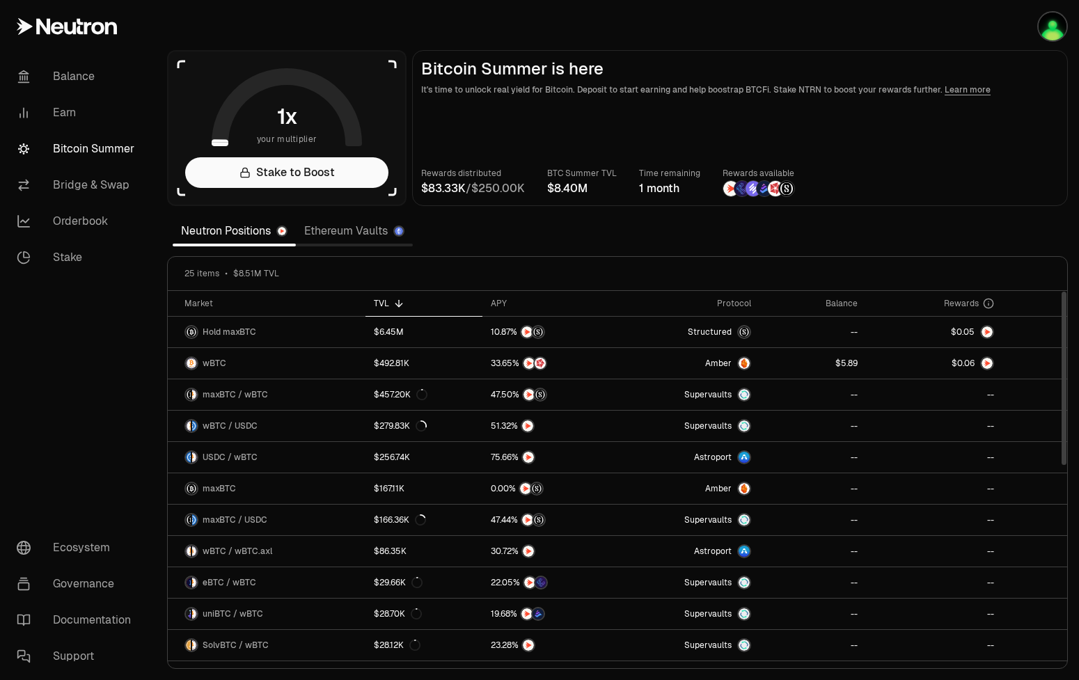
click at [979, 223] on section "your multiplier Stake to Boost Bitcoin Summer is here It's time to unlock real …" at bounding box center [617, 340] width 923 height 680
click at [982, 225] on section "your multiplier Stake to Boost Bitcoin Summer is here It's time to unlock real …" at bounding box center [617, 340] width 923 height 680
click at [1001, 218] on section "your multiplier Stake to Boost Bitcoin Summer is here It's time to unlock real …" at bounding box center [617, 340] width 923 height 680
click at [1028, 26] on button "Connect" at bounding box center [1034, 26] width 67 height 31
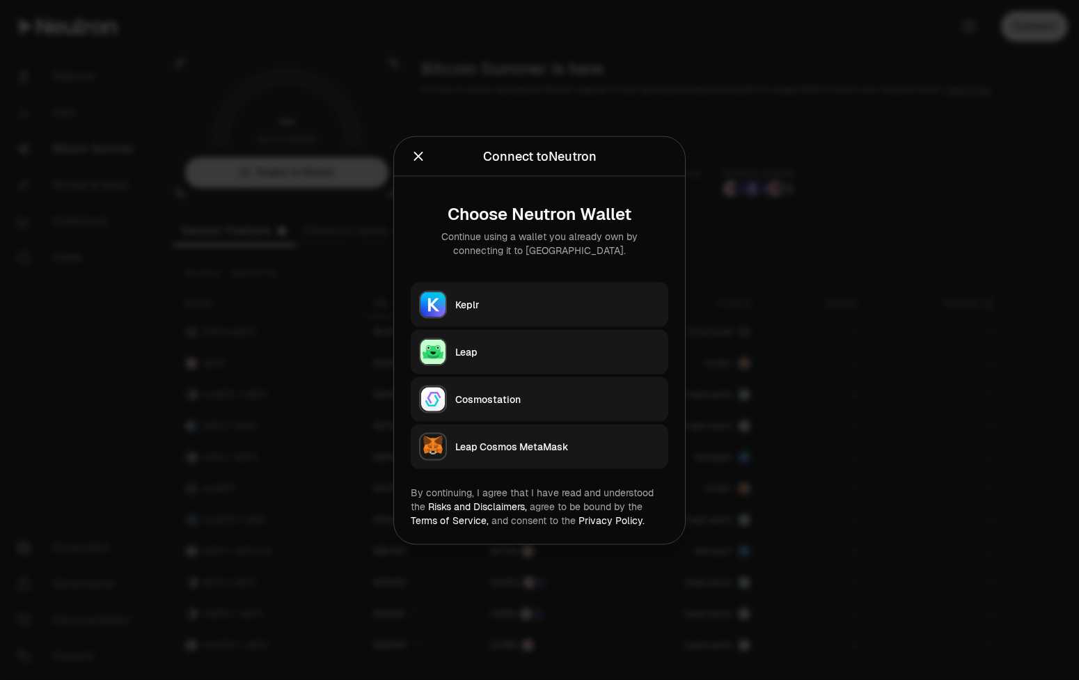
click at [566, 288] on button "Keplr" at bounding box center [539, 304] width 257 height 45
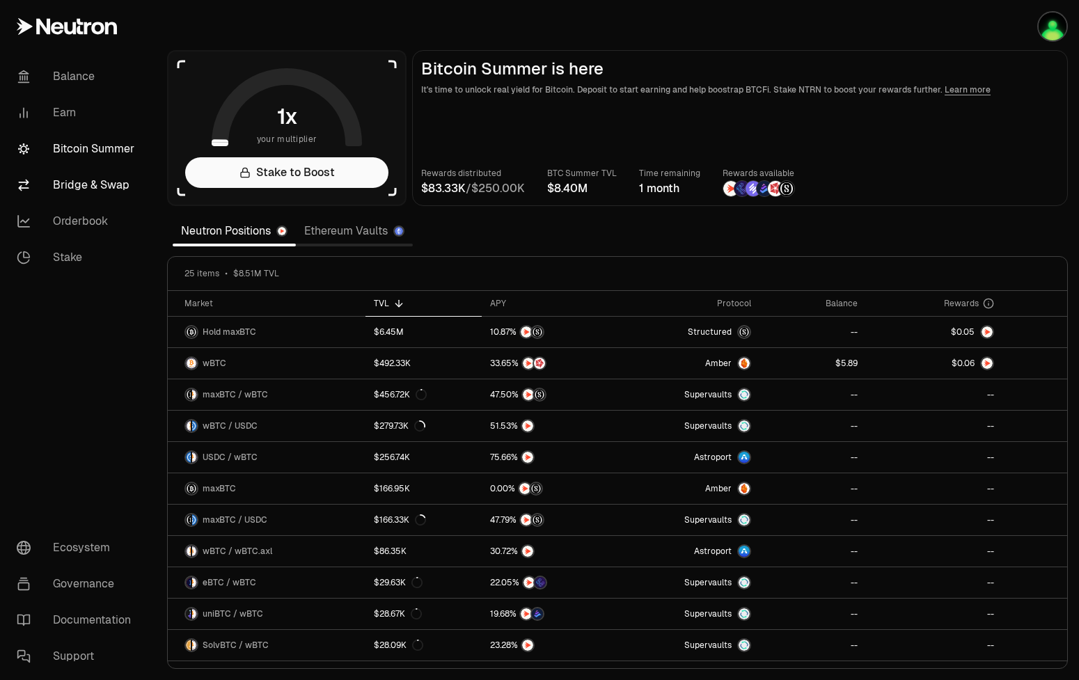
click at [102, 189] on link "Bridge & Swap" at bounding box center [78, 185] width 145 height 36
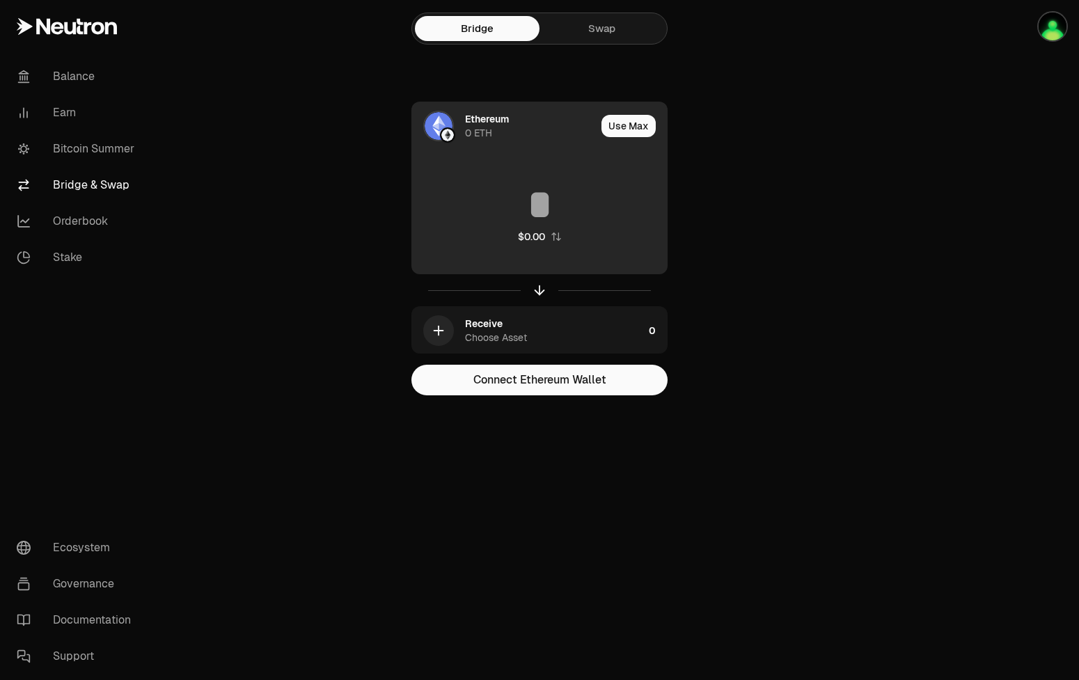
click at [536, 126] on div "Ethereum 0 ETH" at bounding box center [530, 126] width 131 height 28
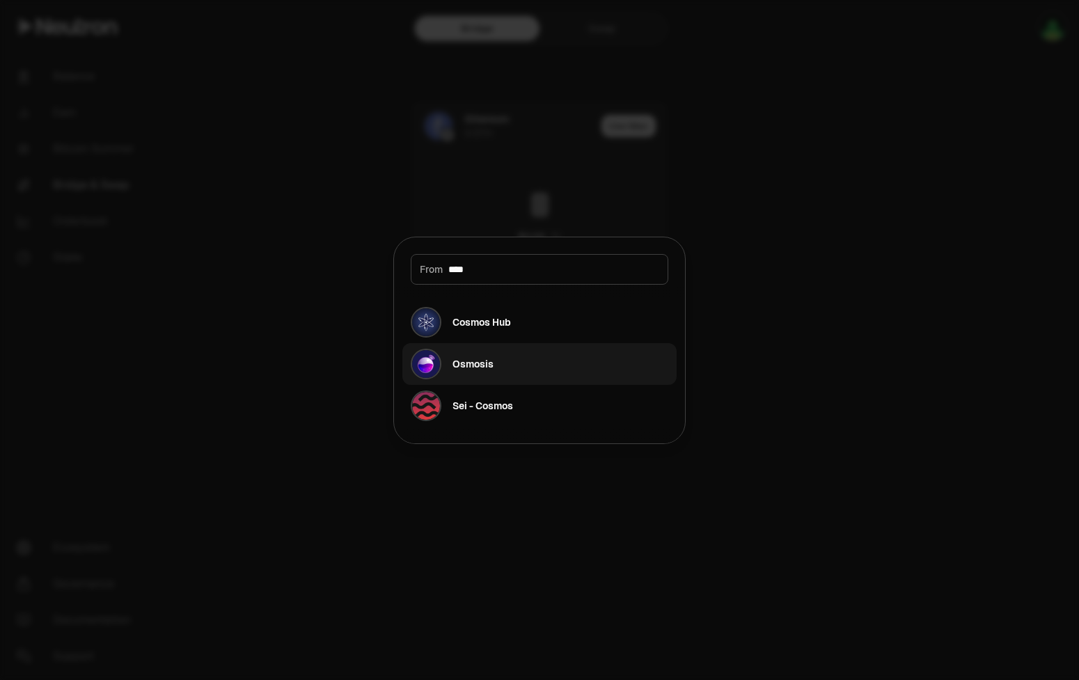
type input "****"
click at [557, 371] on button "Osmosis" at bounding box center [539, 364] width 274 height 42
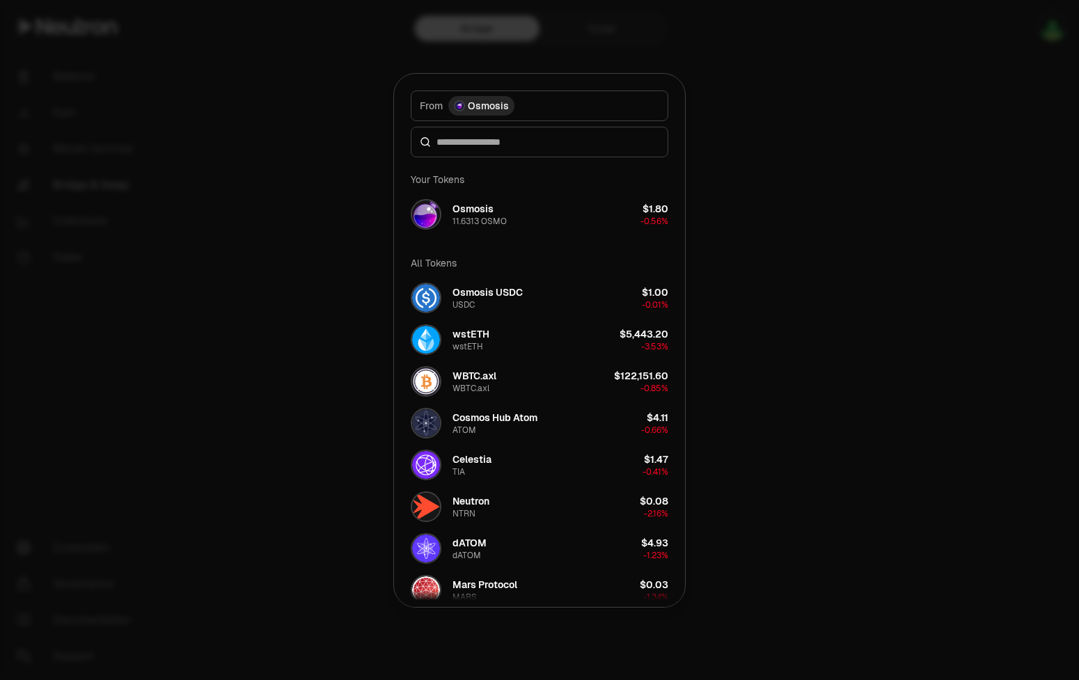
click at [499, 288] on div "Osmosis USDC" at bounding box center [487, 292] width 70 height 14
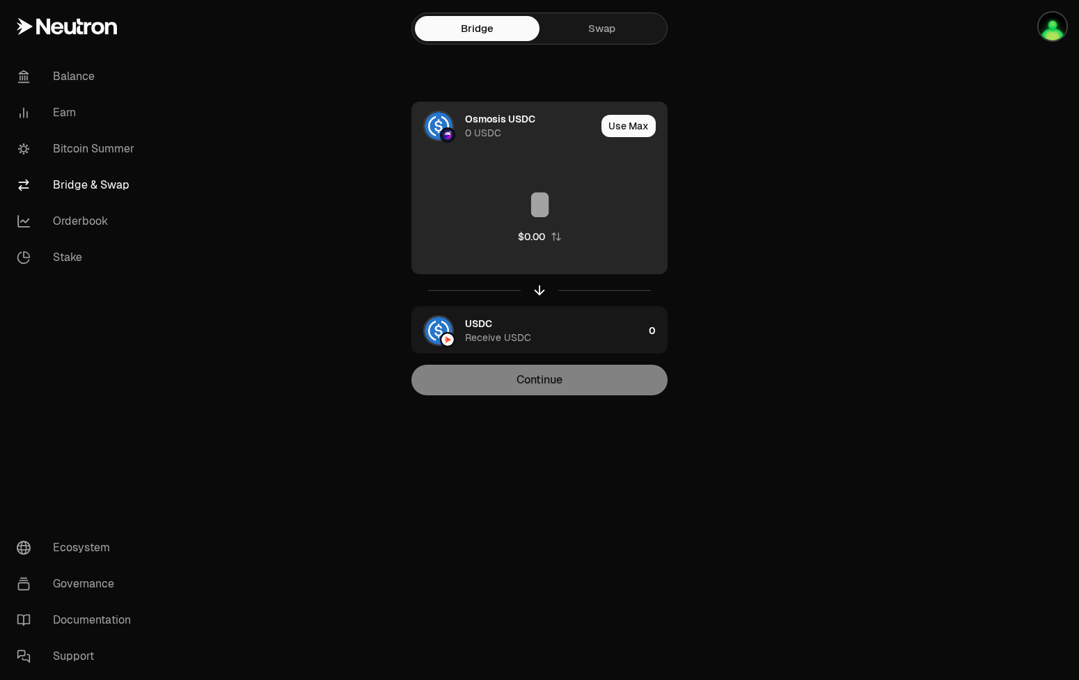
click at [511, 142] on div "Osmosis USDC 0 USDC" at bounding box center [504, 125] width 184 height 47
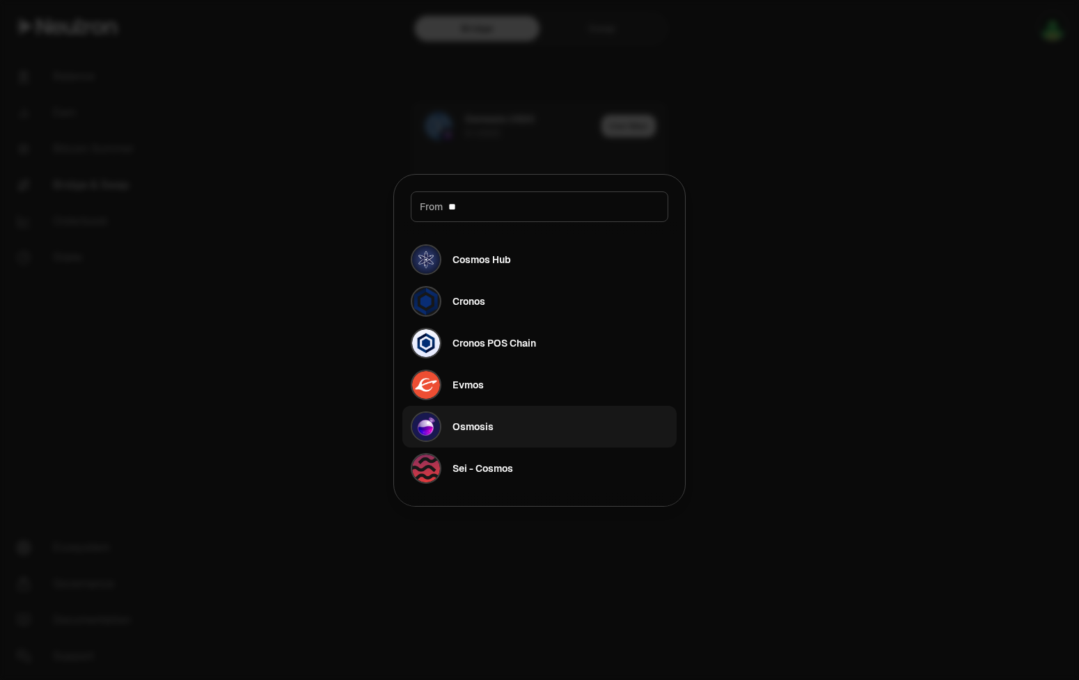
type input "**"
click at [499, 435] on button "Osmosis" at bounding box center [539, 427] width 274 height 42
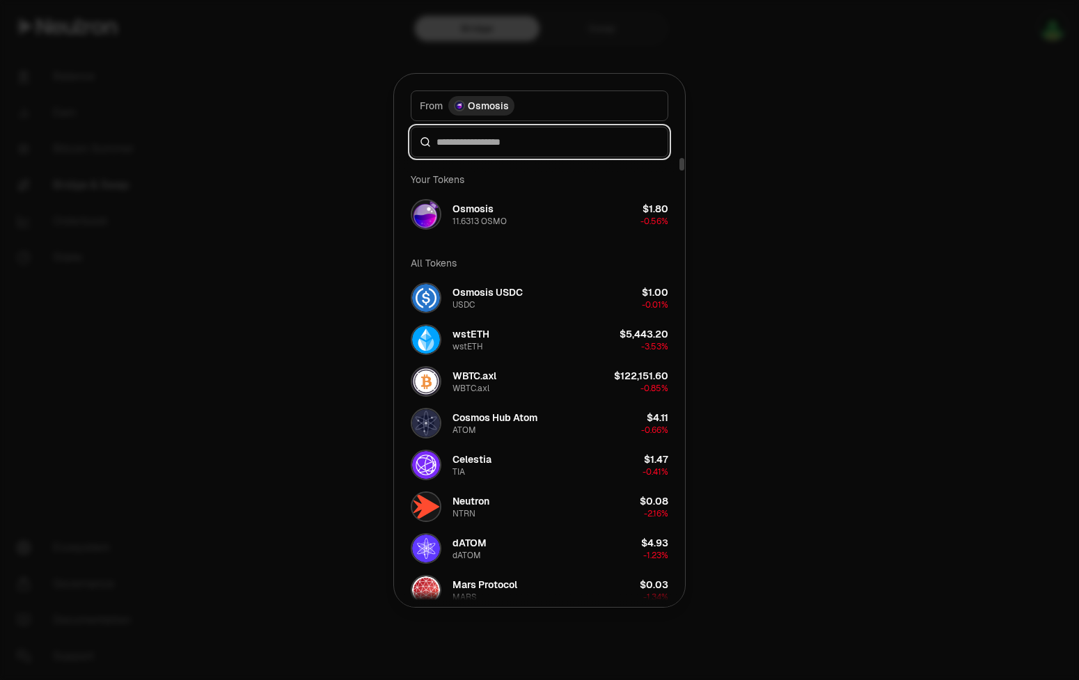
click at [510, 139] on input at bounding box center [547, 142] width 223 height 14
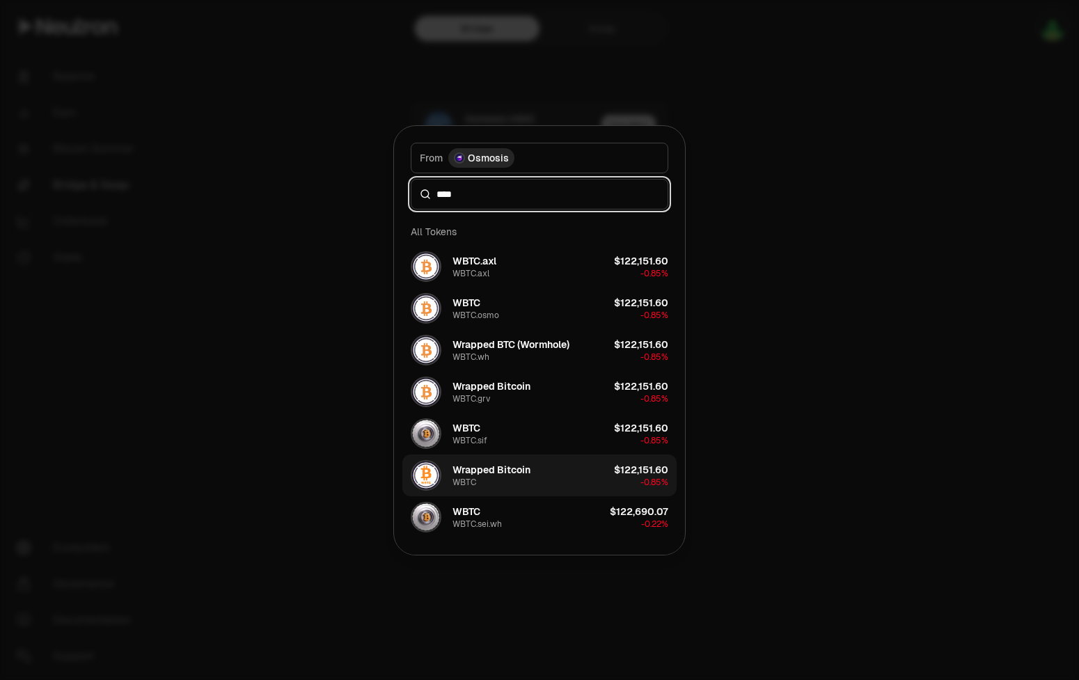
type input "****"
click at [539, 478] on button "Wrapped Bitcoin WBTC $122,151.60 -0.85%" at bounding box center [539, 475] width 274 height 42
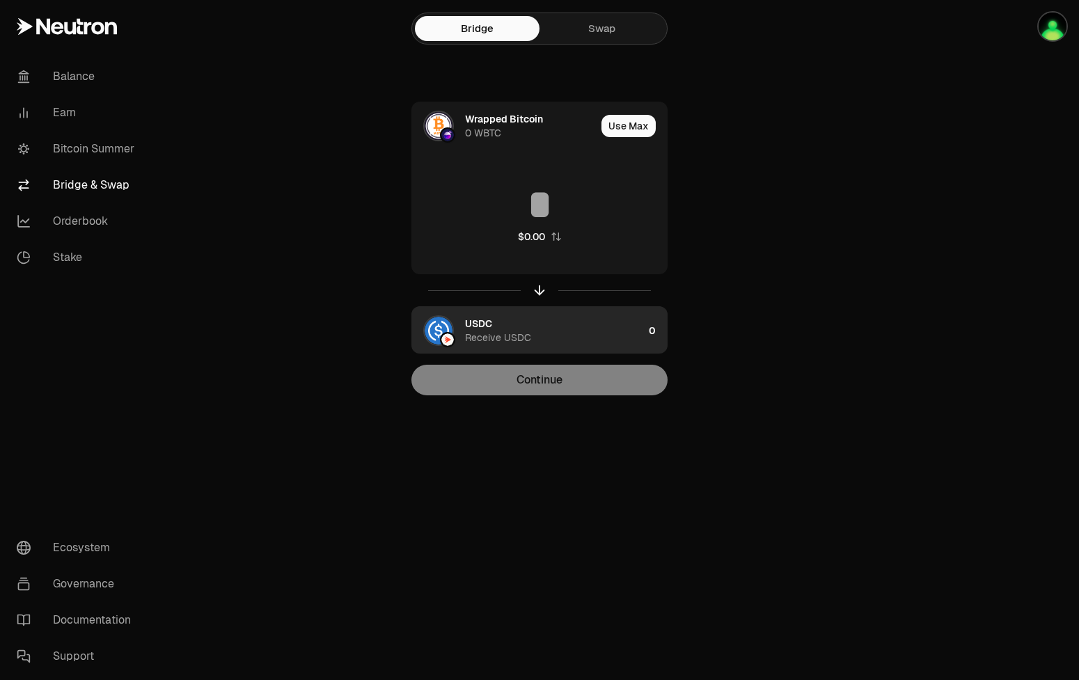
click at [536, 327] on div "USDC Receive USDC" at bounding box center [554, 331] width 178 height 28
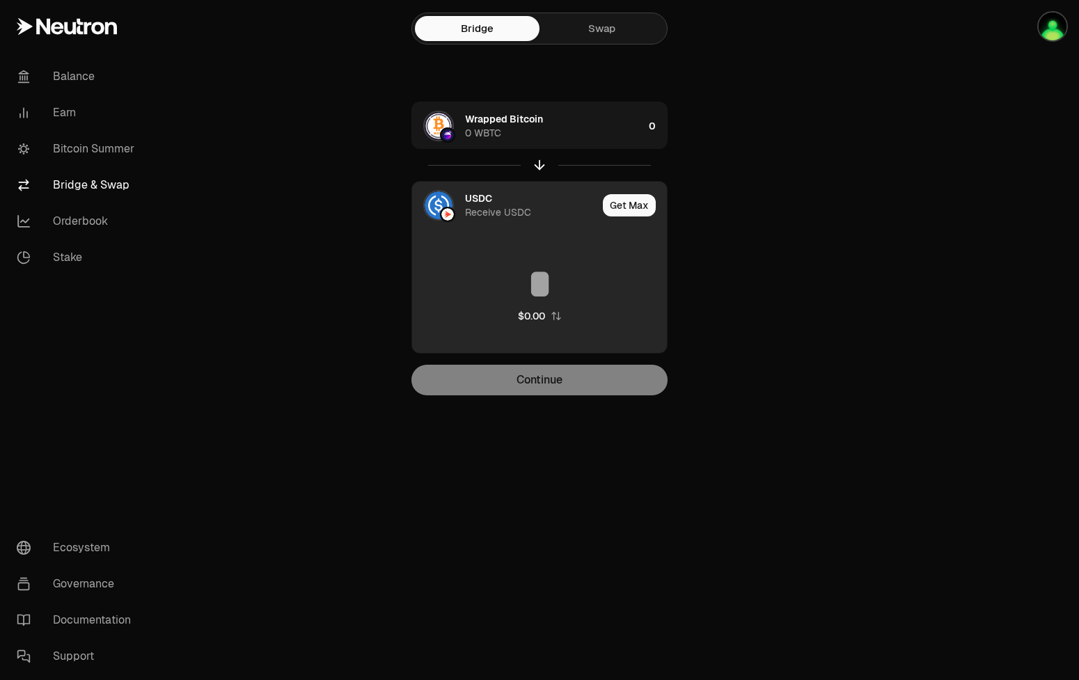
click at [501, 197] on div "USDC Receive USDC" at bounding box center [531, 205] width 132 height 28
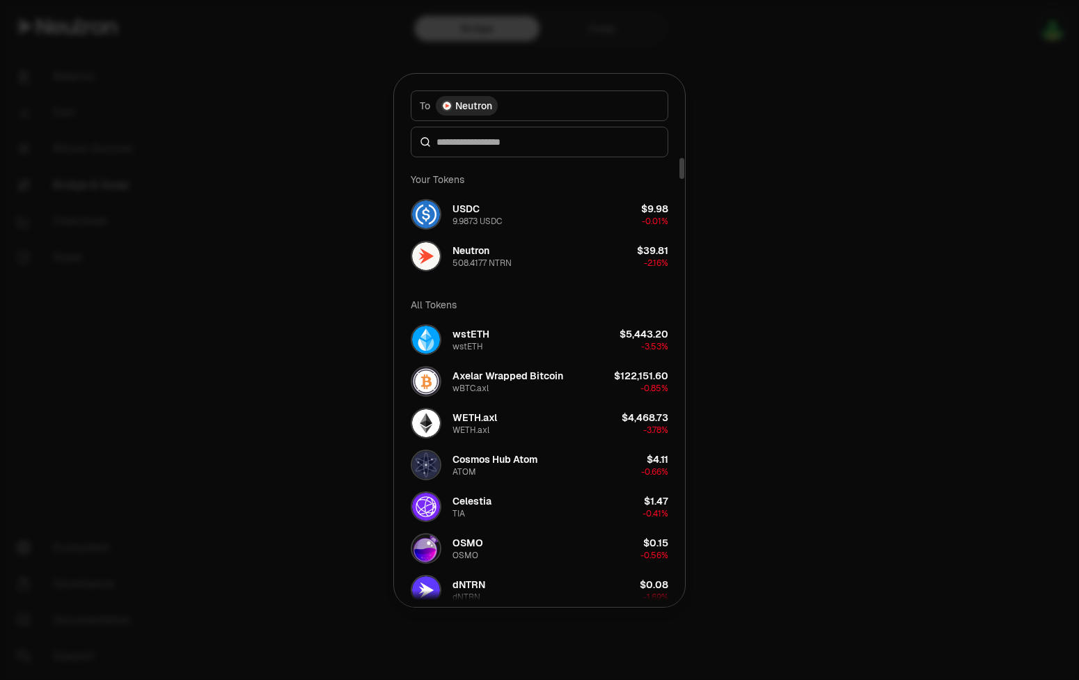
click at [538, 150] on div at bounding box center [539, 142] width 257 height 31
click at [546, 142] on input at bounding box center [547, 142] width 223 height 14
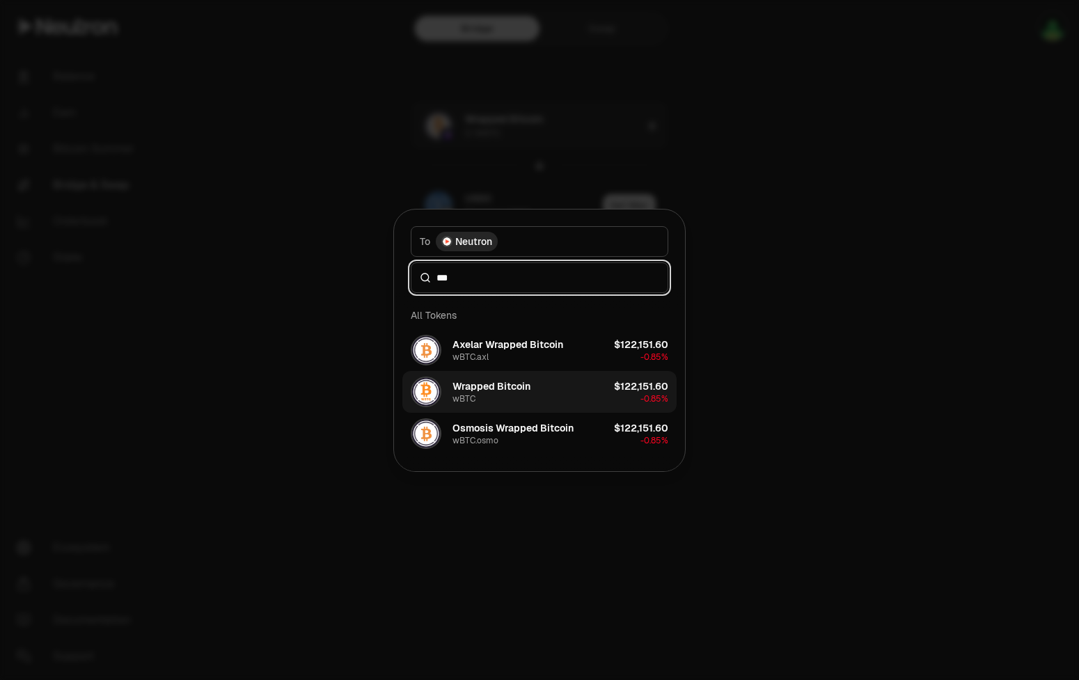
type input "***"
click at [507, 391] on div "Wrapped Bitcoin" at bounding box center [491, 386] width 78 height 14
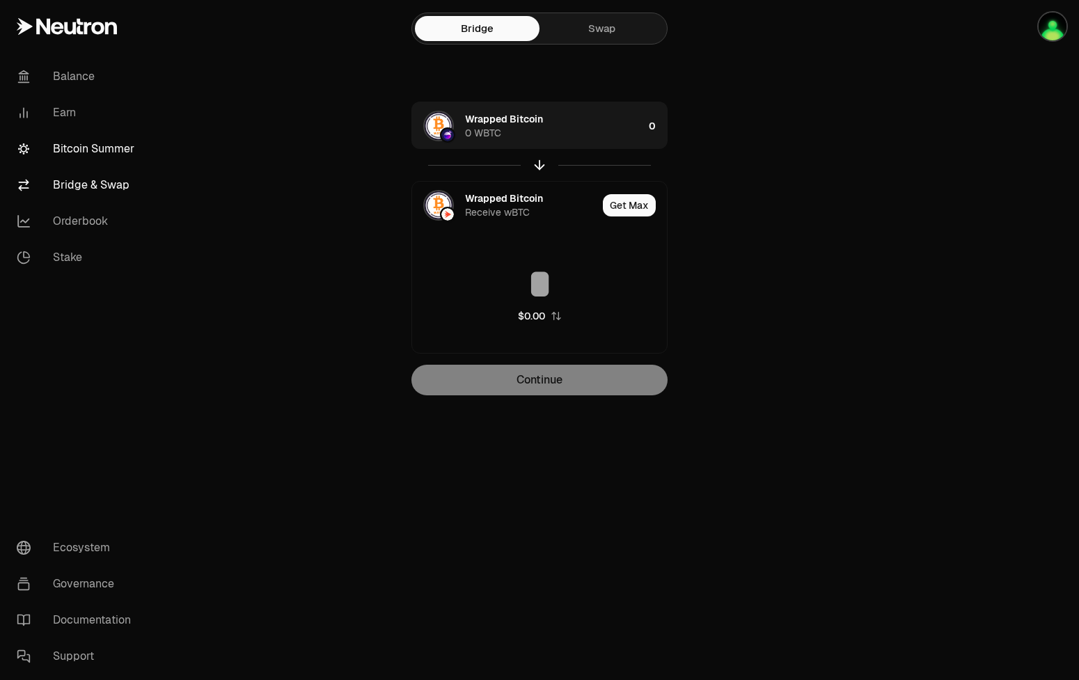
click at [81, 150] on link "Bitcoin Summer" at bounding box center [78, 149] width 145 height 36
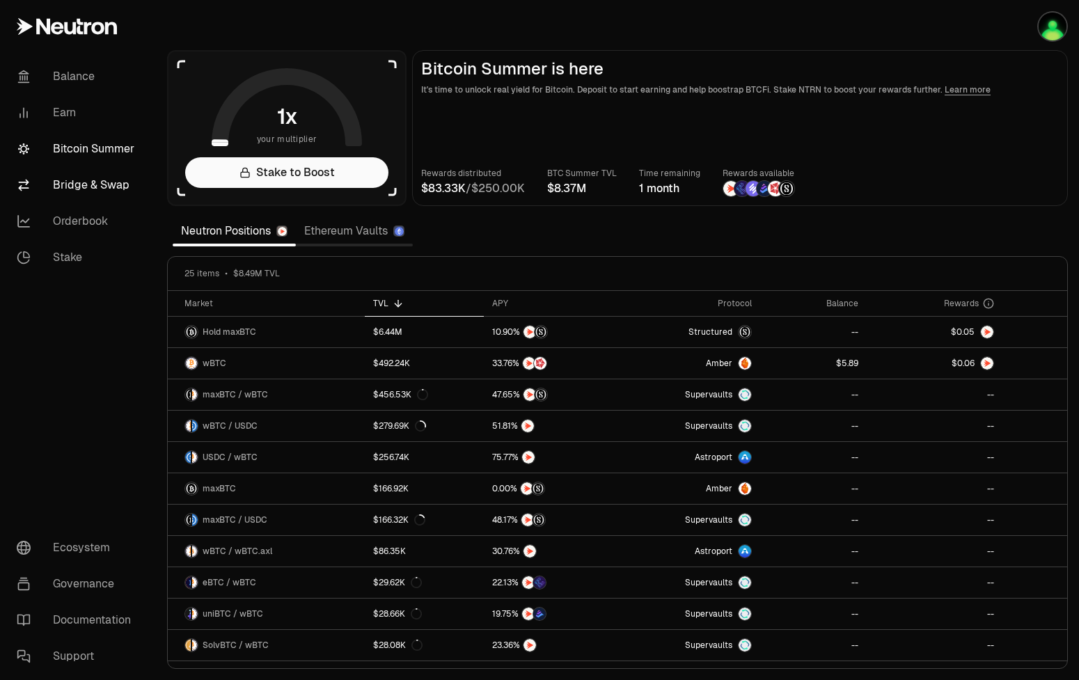
click at [73, 182] on link "Bridge & Swap" at bounding box center [78, 185] width 145 height 36
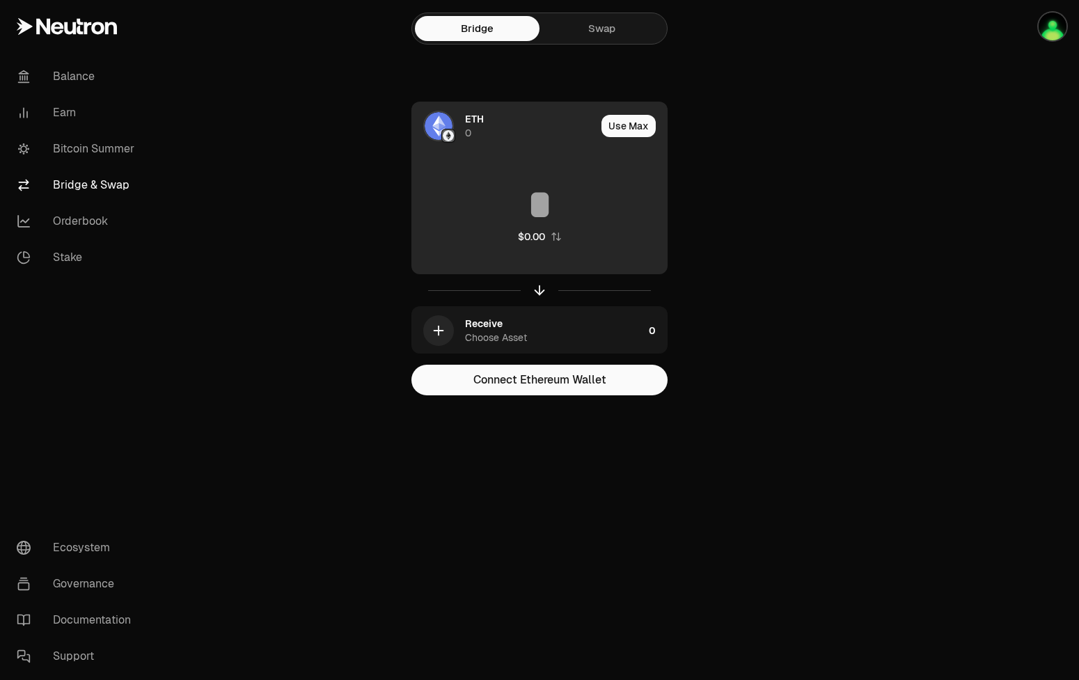
click at [548, 120] on div "ETH 0" at bounding box center [530, 126] width 131 height 28
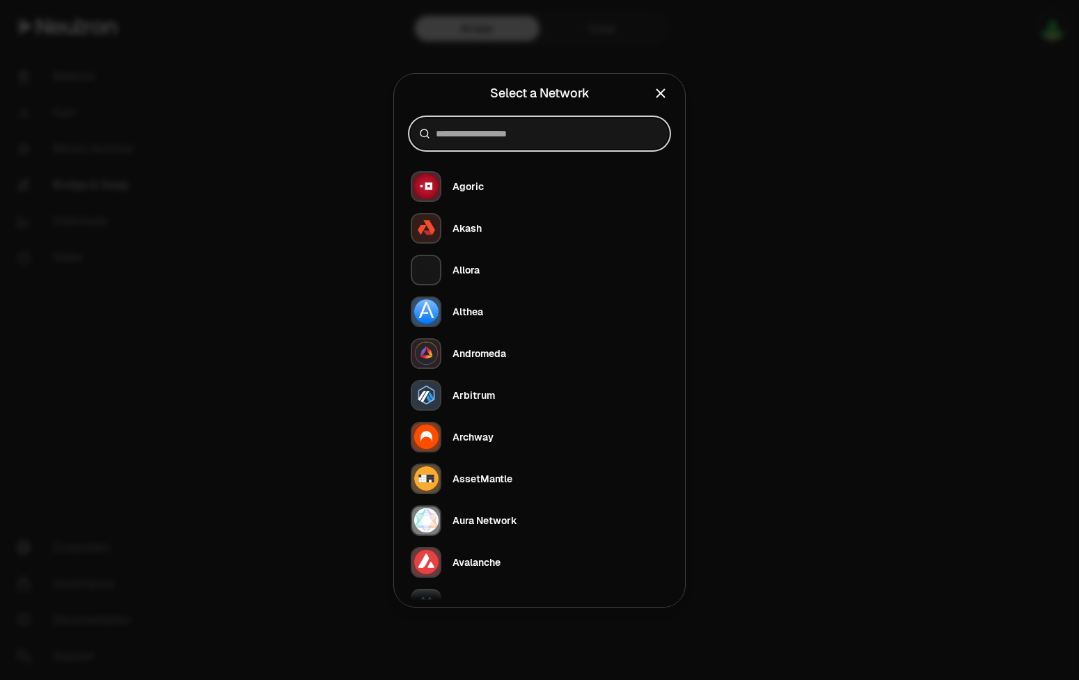
click at [471, 130] on input at bounding box center [548, 134] width 224 height 14
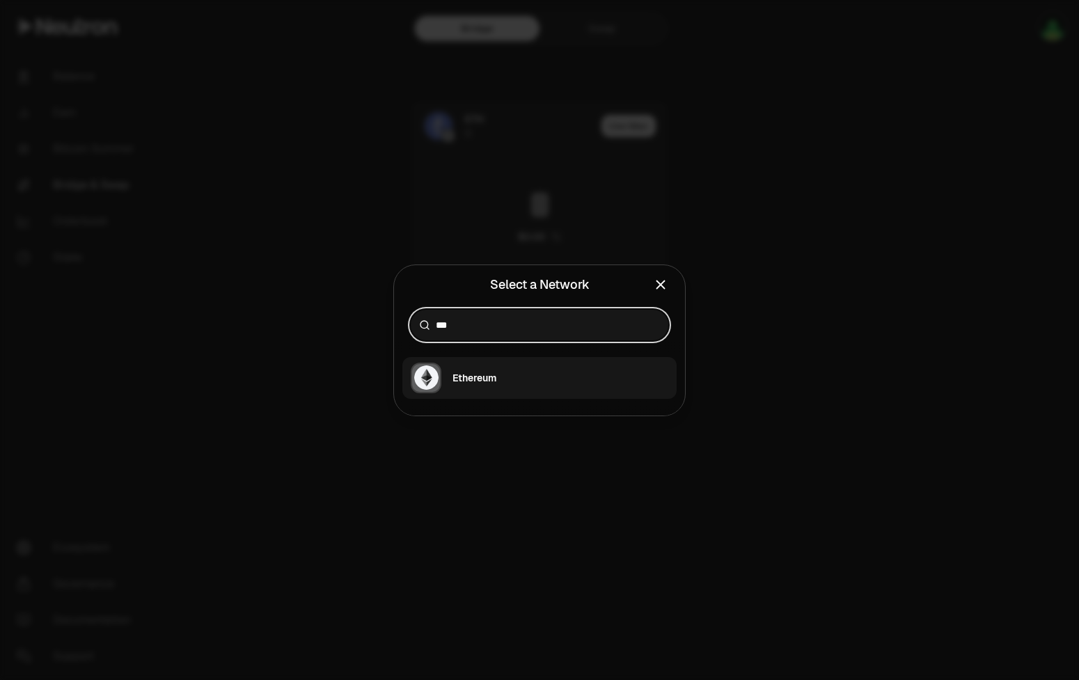
type input "***"
click at [527, 378] on button "Ethereum" at bounding box center [539, 378] width 274 height 42
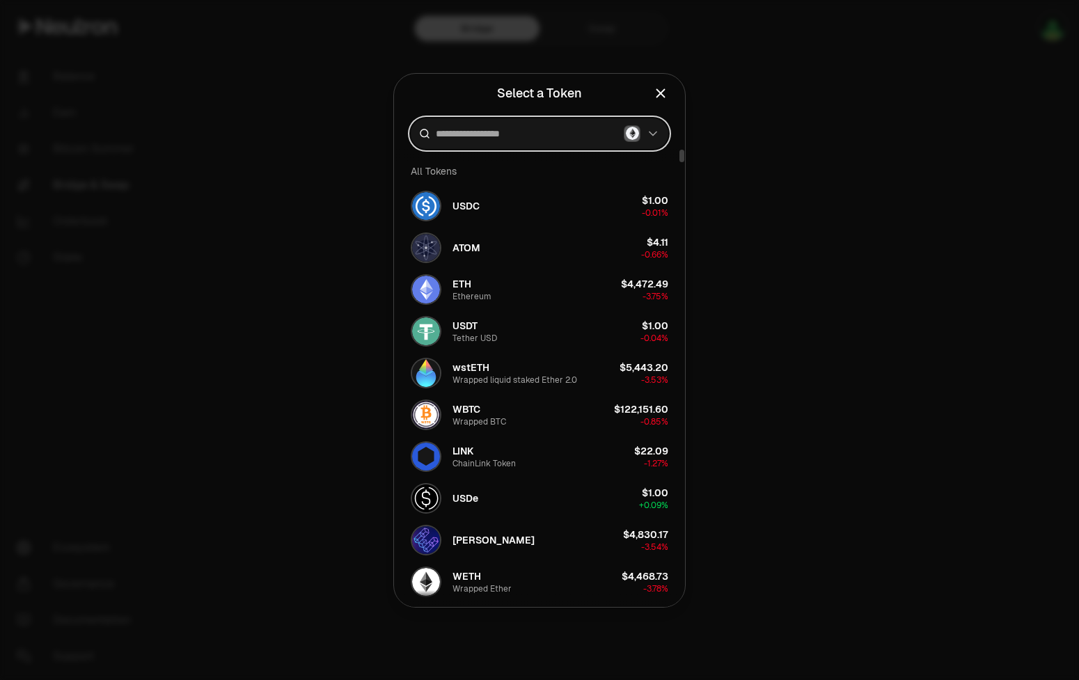
click at [541, 135] on input at bounding box center [527, 134] width 182 height 14
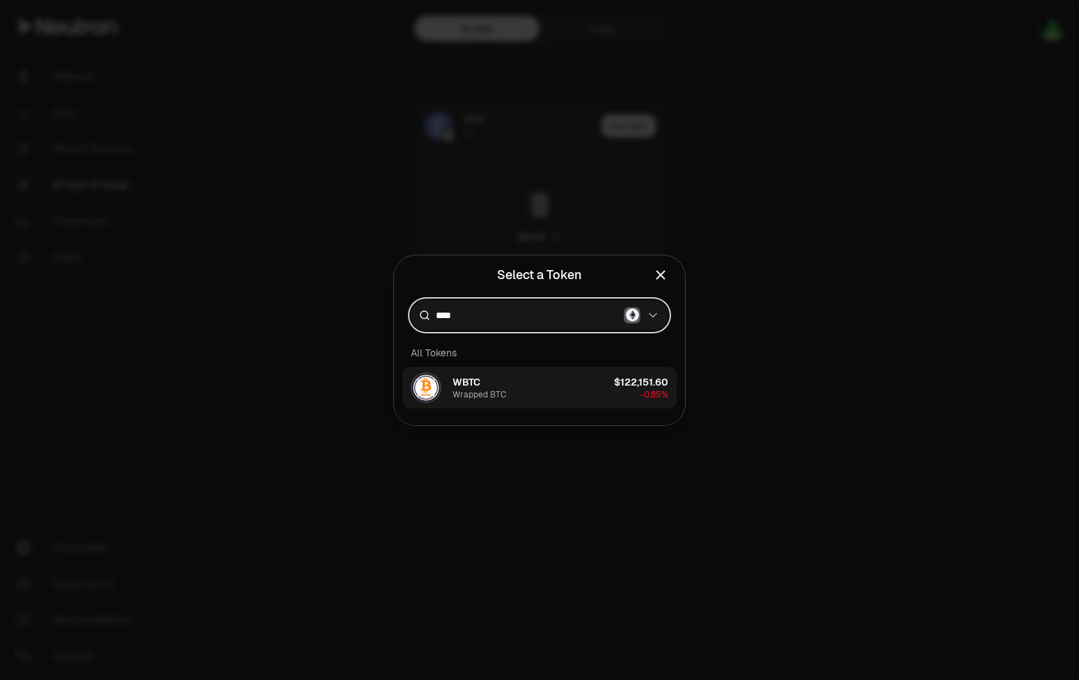
type input "****"
click at [576, 404] on button "WBTC Wrapped BTC $122,151.60 -0.85%" at bounding box center [539, 388] width 274 height 42
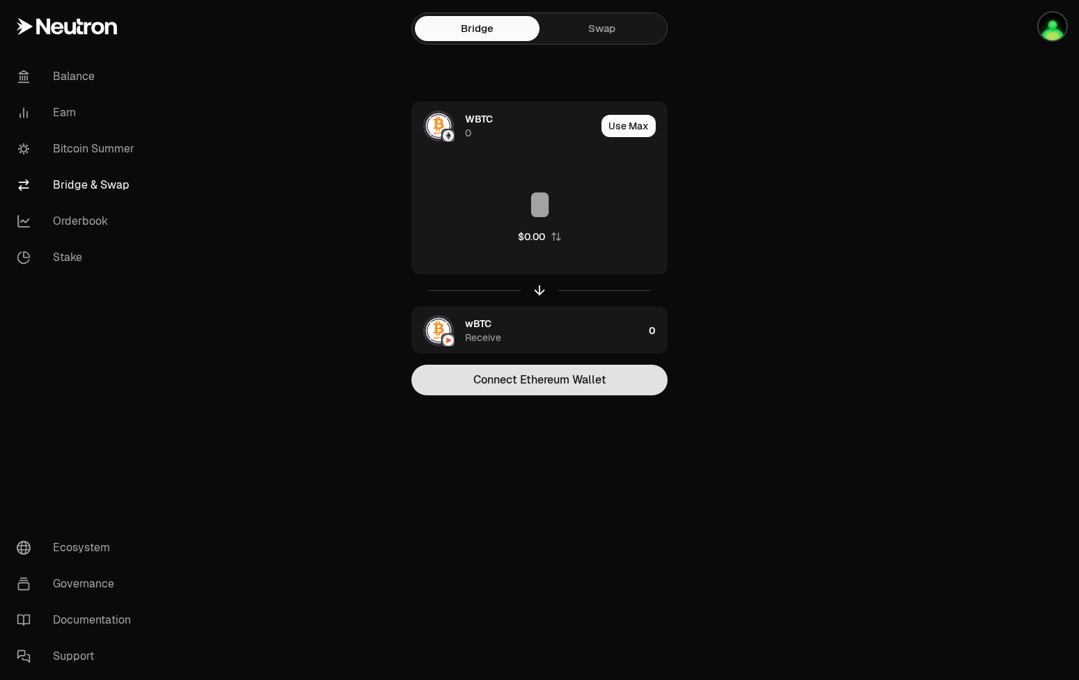
click at [524, 378] on button "Connect Ethereum Wallet" at bounding box center [539, 380] width 256 height 31
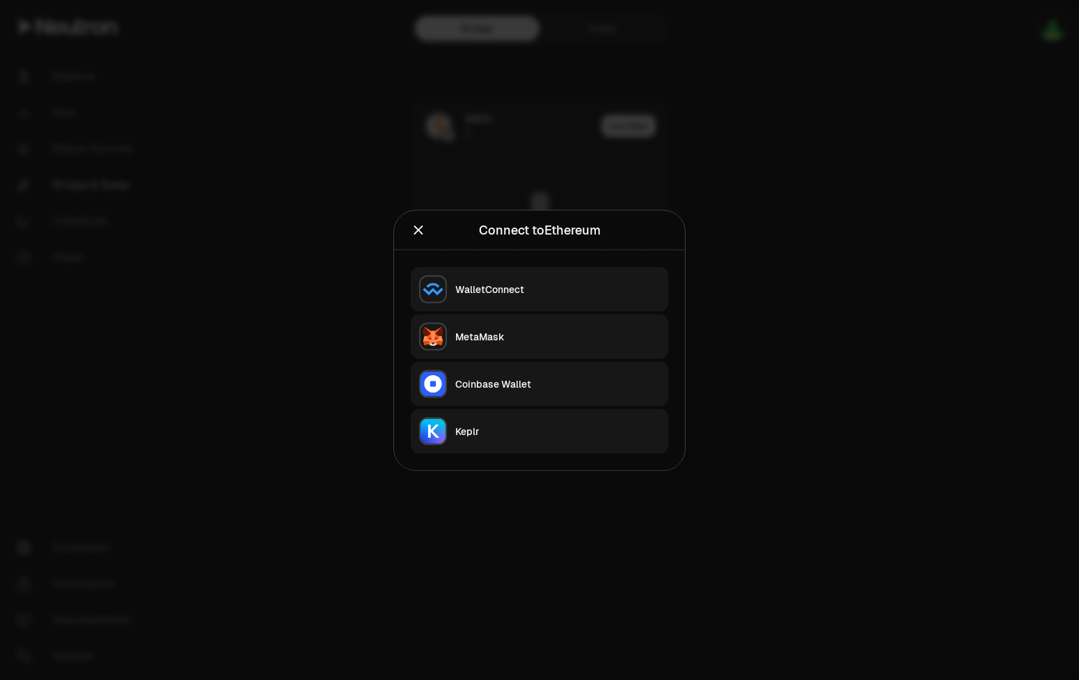
click at [508, 334] on div "MetaMask" at bounding box center [557, 336] width 205 height 14
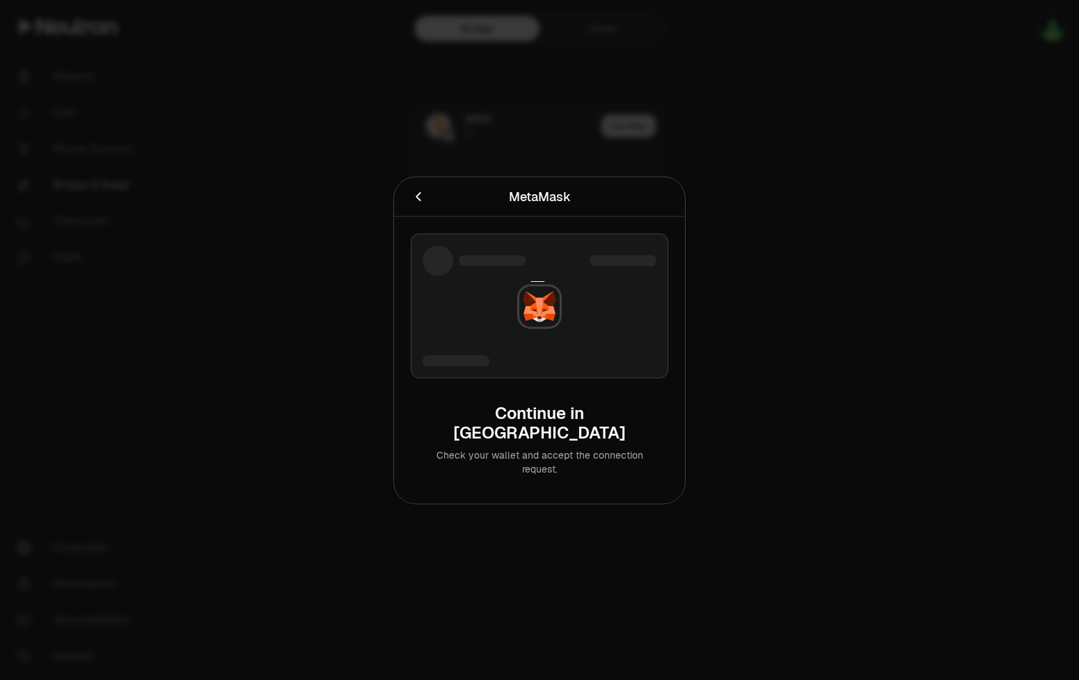
click at [420, 200] on icon "Cancel" at bounding box center [418, 196] width 15 height 15
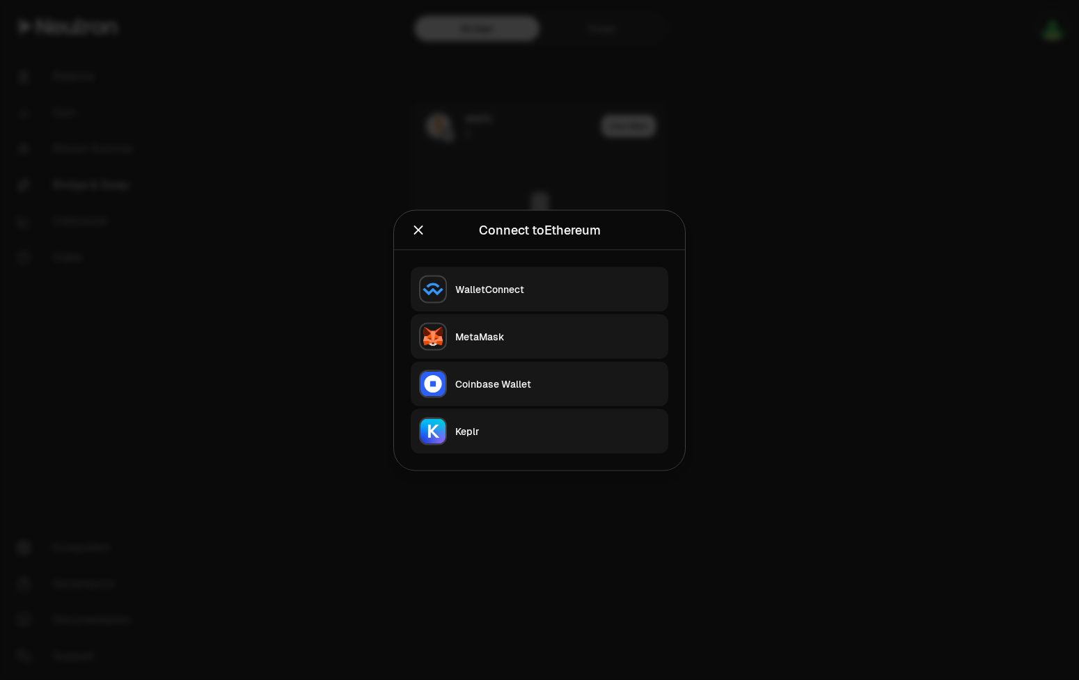
click at [680, 235] on div "Connect to Ethereum Continue using a wallet you already own by connecting it to…" at bounding box center [539, 230] width 291 height 40
click at [422, 232] on icon "Close" at bounding box center [418, 229] width 15 height 15
